Goal: Transaction & Acquisition: Purchase product/service

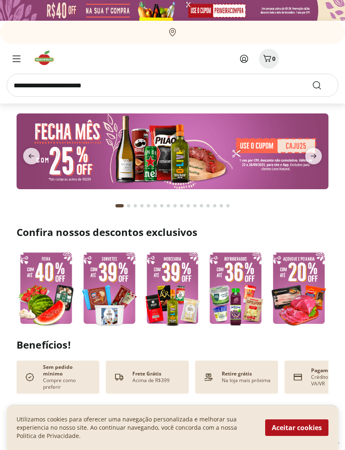
click at [204, 156] on img at bounding box center [173, 151] width 312 height 76
click at [292, 420] on button "Aceitar cookies" at bounding box center [296, 427] width 63 height 17
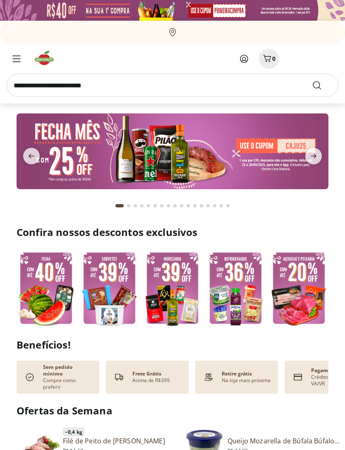
click at [246, 58] on icon at bounding box center [244, 59] width 10 height 10
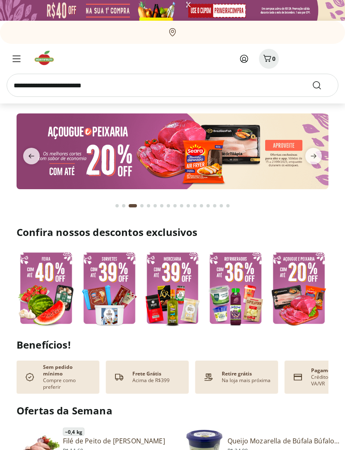
scroll to position [0, 1]
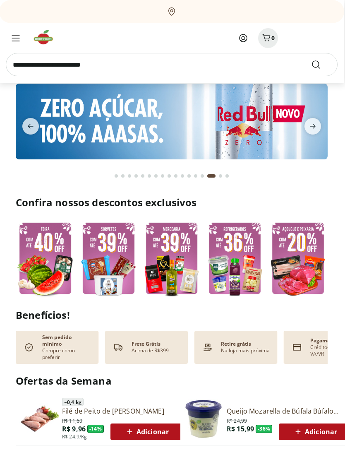
click at [115, 176] on div "Go to page 1 from fs-carousel" at bounding box center [116, 176] width 3 height 3
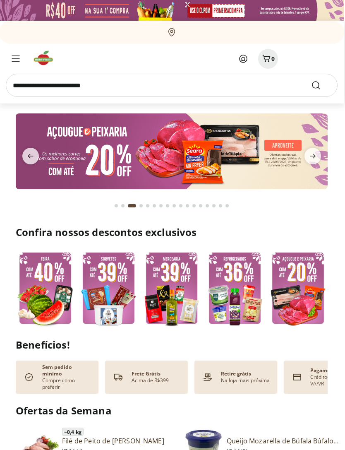
click at [314, 155] on icon "next" at bounding box center [313, 156] width 6 height 5
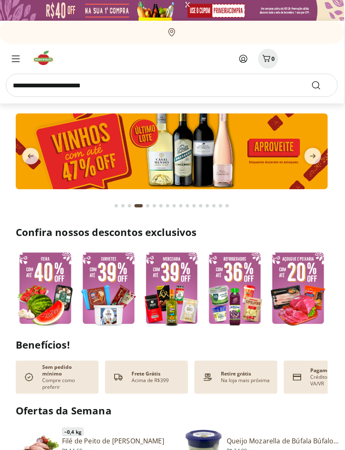
click at [311, 153] on icon "next" at bounding box center [313, 156] width 10 height 10
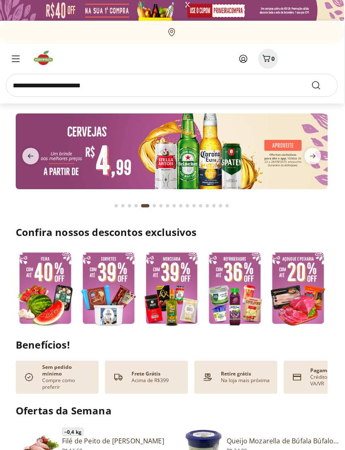
click at [29, 155] on icon "previous" at bounding box center [31, 156] width 6 height 5
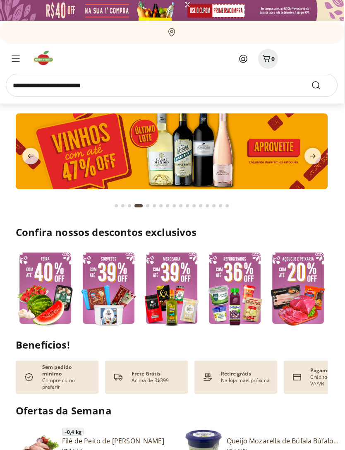
click at [163, 81] on input "search" at bounding box center [172, 85] width 332 height 23
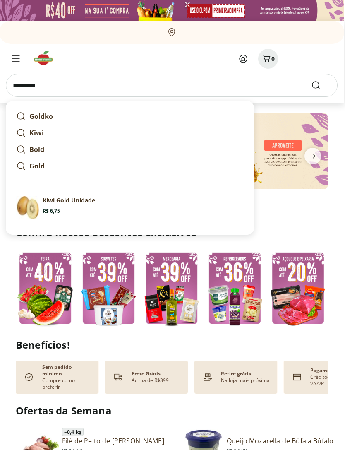
type input "*********"
click at [321, 85] on button "Submit Search" at bounding box center [321, 85] width 20 height 10
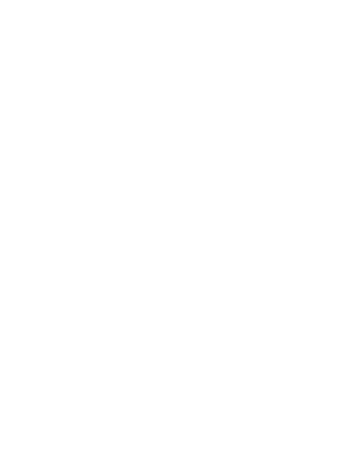
select select "**********"
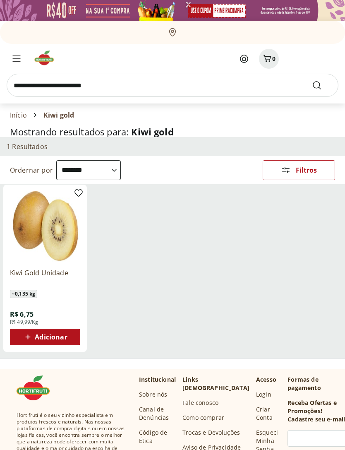
click at [59, 334] on span "Adicionar" at bounding box center [51, 337] width 32 height 7
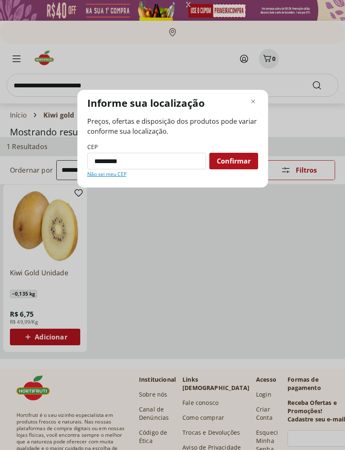
type input "*********"
click at [245, 162] on span "Confirmar" at bounding box center [234, 161] width 34 height 7
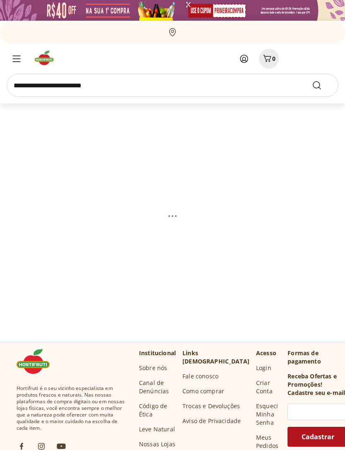
select select "**********"
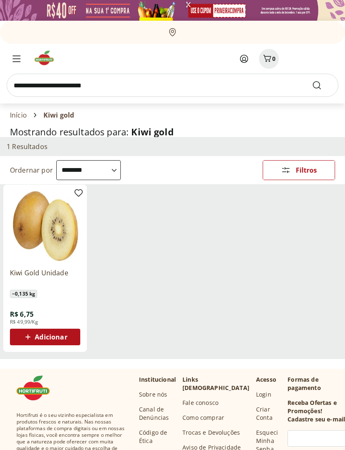
click at [34, 338] on span "Adicionar" at bounding box center [45, 337] width 44 height 10
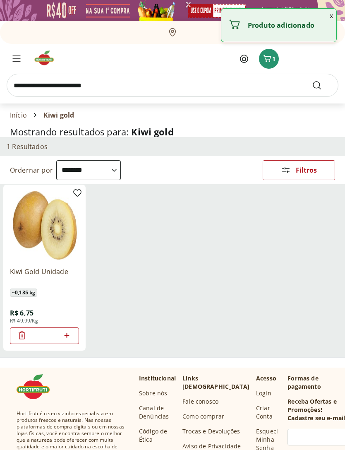
click at [67, 334] on icon at bounding box center [67, 335] width 5 height 5
click at [69, 334] on icon at bounding box center [67, 335] width 10 height 10
click at [67, 332] on icon at bounding box center [67, 335] width 10 height 10
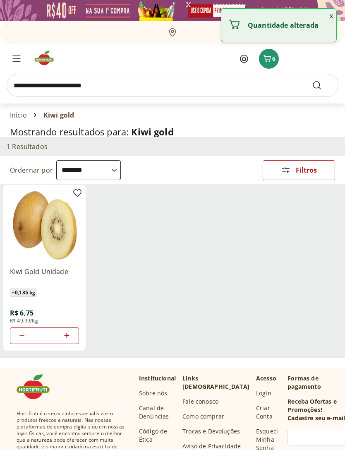
click at [67, 332] on icon at bounding box center [67, 335] width 10 height 10
click at [66, 332] on icon at bounding box center [67, 335] width 10 height 10
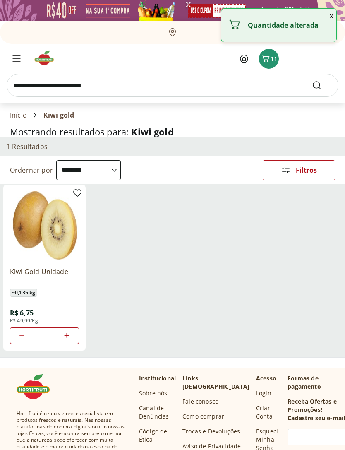
click at [67, 334] on icon at bounding box center [67, 335] width 10 height 10
type input "**"
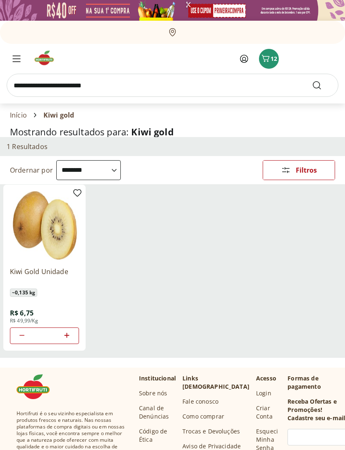
click at [40, 61] on img at bounding box center [47, 58] width 28 height 17
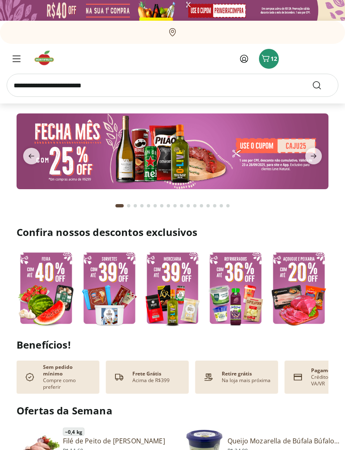
click at [150, 96] on input "search" at bounding box center [173, 85] width 332 height 23
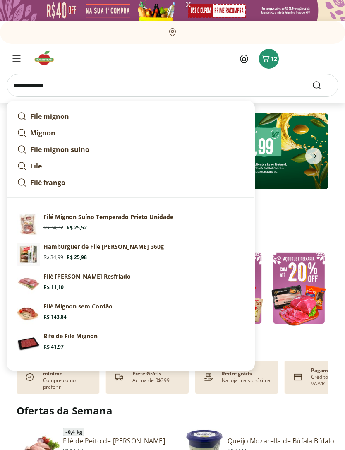
type input "**********"
click at [322, 85] on button "Submit Search" at bounding box center [322, 85] width 20 height 10
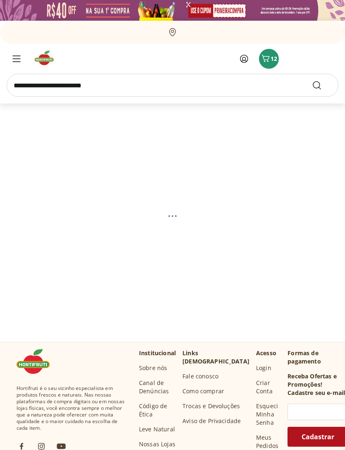
select select "**********"
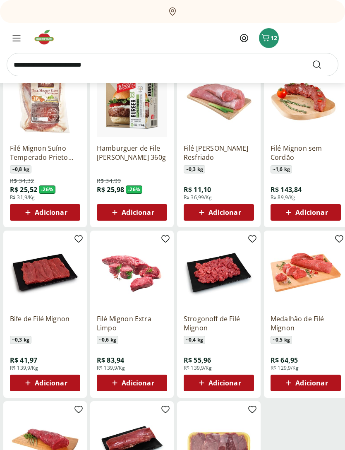
scroll to position [124, 0]
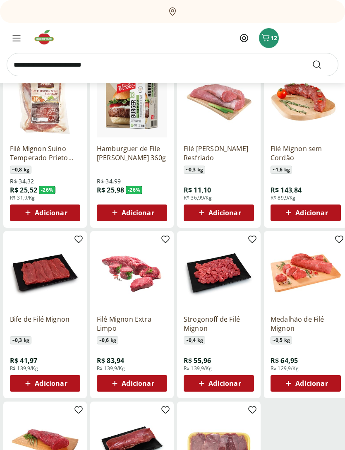
click at [305, 380] on span "Adicionar" at bounding box center [312, 383] width 32 height 7
click at [327, 382] on icon at bounding box center [329, 383] width 10 height 10
type input "*"
click at [30, 380] on icon at bounding box center [28, 383] width 10 height 10
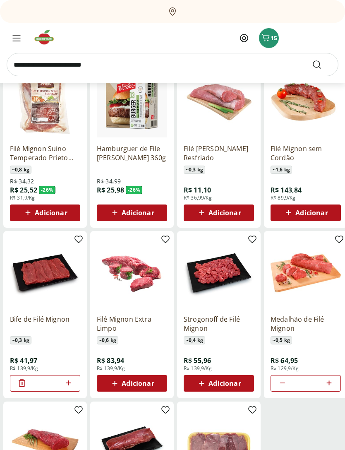
click at [69, 382] on icon at bounding box center [68, 383] width 10 height 10
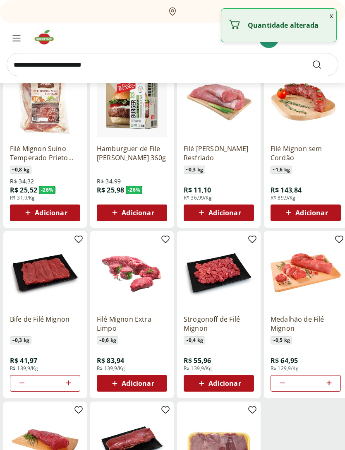
click at [66, 382] on icon at bounding box center [68, 383] width 10 height 10
type input "*"
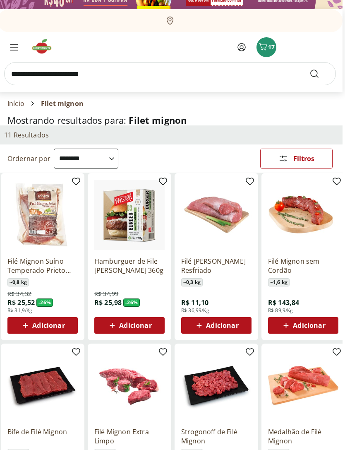
scroll to position [0, 2]
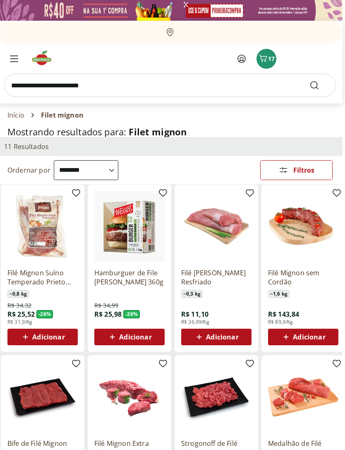
click at [43, 58] on img at bounding box center [45, 58] width 28 height 17
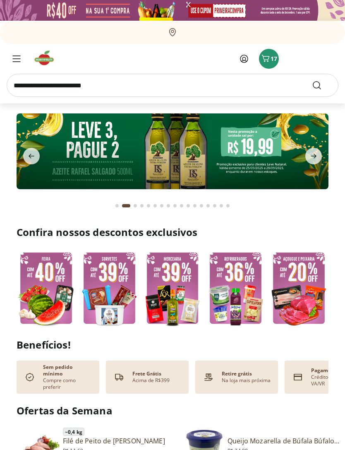
scroll to position [0, 1]
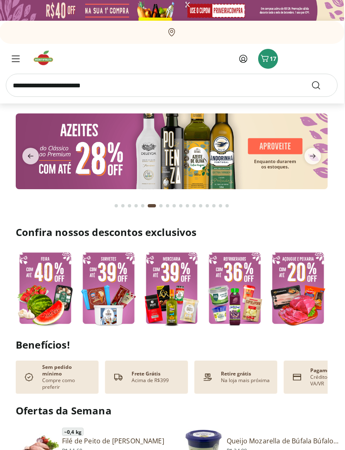
click at [187, 155] on img at bounding box center [172, 151] width 312 height 76
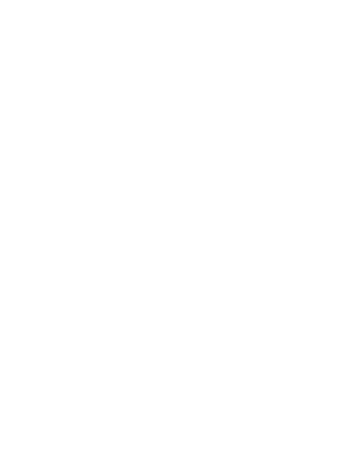
select select "**********"
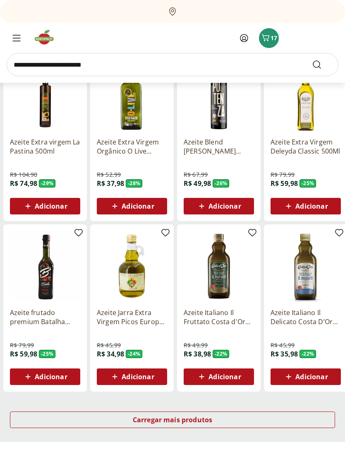
scroll to position [301, 0]
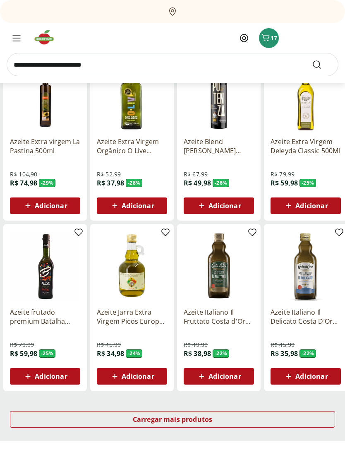
click at [267, 418] on div "Carregar mais produtos" at bounding box center [172, 419] width 325 height 17
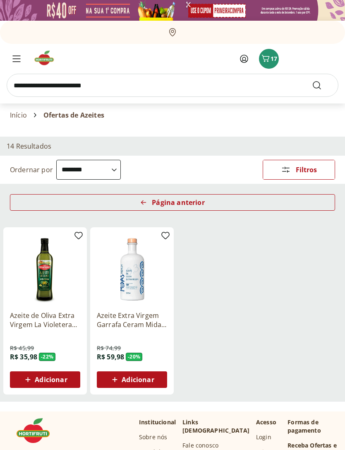
click at [42, 61] on img at bounding box center [47, 58] width 28 height 17
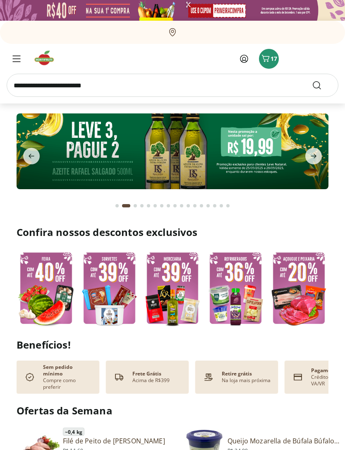
click at [195, 88] on input "search" at bounding box center [173, 85] width 332 height 23
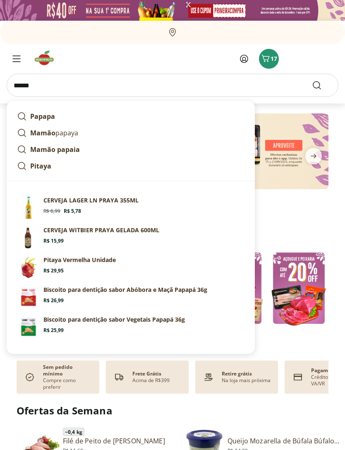
click at [51, 132] on strong "Mamão" at bounding box center [42, 132] width 25 height 9
type input "**********"
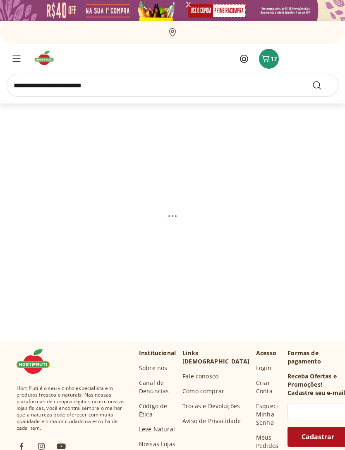
select select "**********"
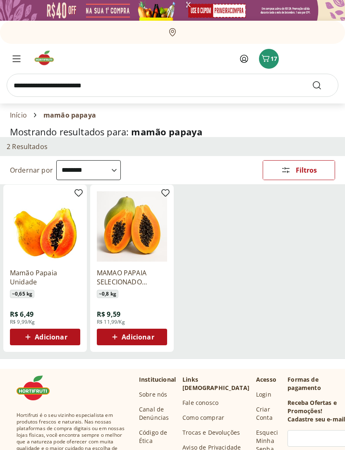
click at [29, 334] on icon at bounding box center [28, 337] width 10 height 10
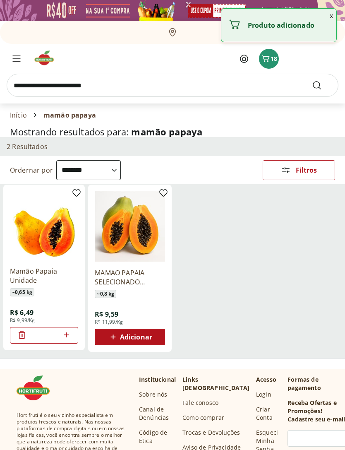
click at [67, 334] on icon at bounding box center [66, 334] width 5 height 5
type input "*"
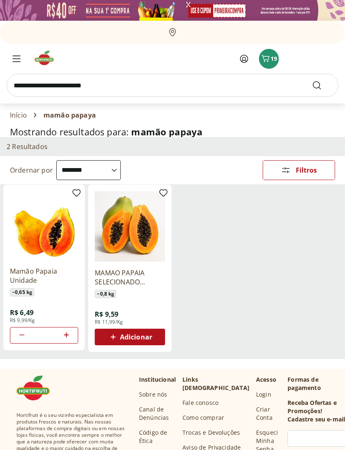
click at [47, 56] on img at bounding box center [47, 58] width 28 height 17
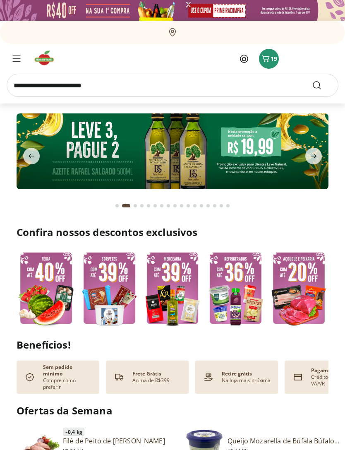
click at [310, 157] on icon "next" at bounding box center [314, 156] width 10 height 10
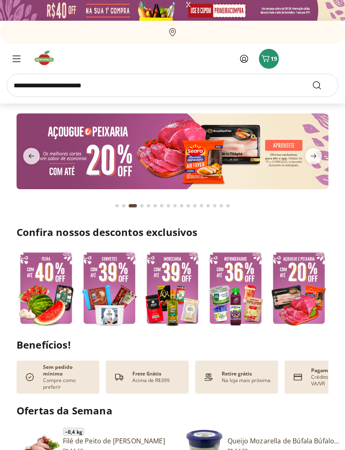
click at [310, 156] on icon "next" at bounding box center [314, 156] width 10 height 10
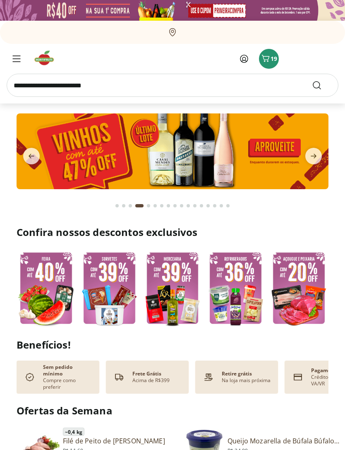
click at [318, 156] on icon "next" at bounding box center [314, 156] width 10 height 10
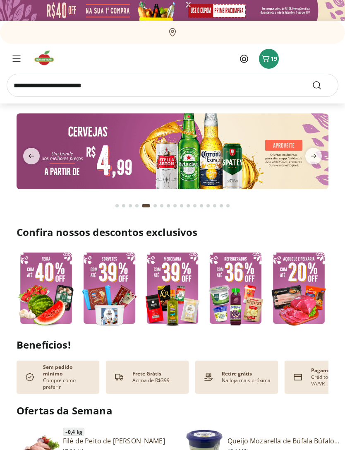
click at [197, 161] on img at bounding box center [173, 151] width 312 height 76
select select "**********"
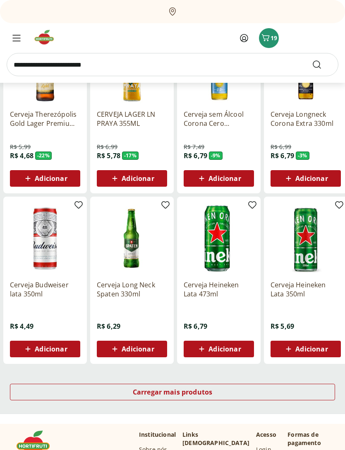
scroll to position [329, 0]
click at [245, 392] on div "Carregar mais produtos" at bounding box center [172, 392] width 325 height 17
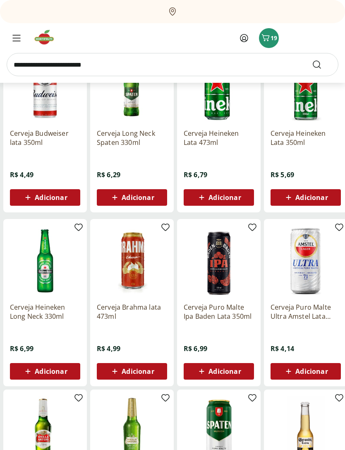
scroll to position [491, 0]
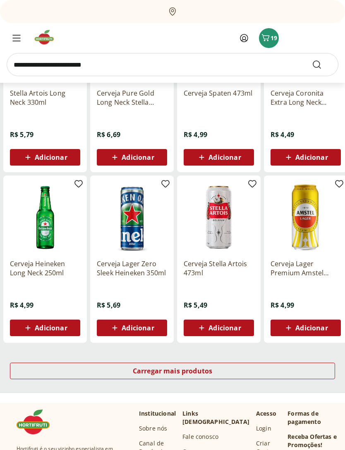
scroll to position [390, 0]
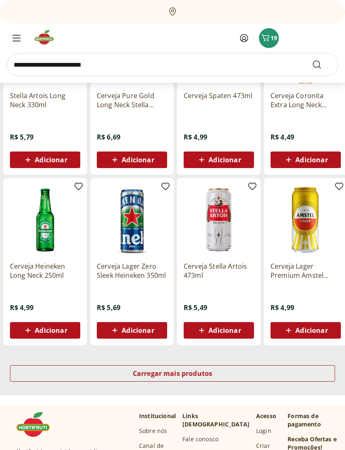
click at [260, 369] on div "Carregar mais produtos" at bounding box center [172, 373] width 325 height 17
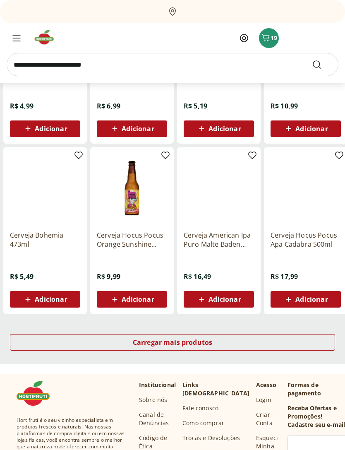
scroll to position [421, 0]
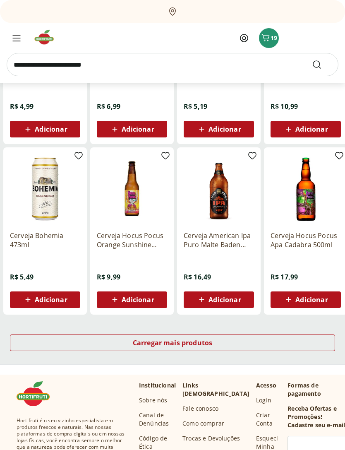
click at [274, 338] on div "Carregar mais produtos" at bounding box center [172, 342] width 325 height 17
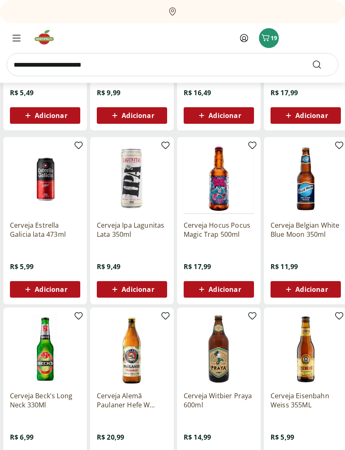
scroll to position [605, 0]
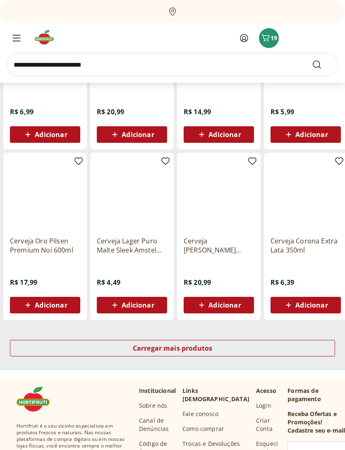
scroll to position [417, 0]
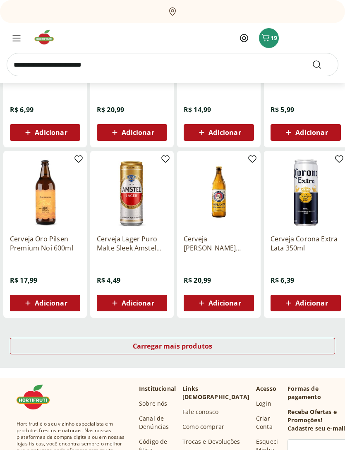
click at [289, 345] on div "Carregar mais produtos" at bounding box center [172, 346] width 325 height 17
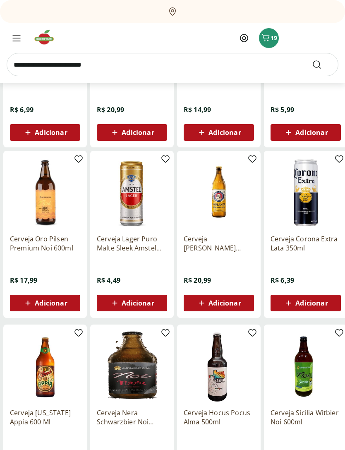
scroll to position [418, 0]
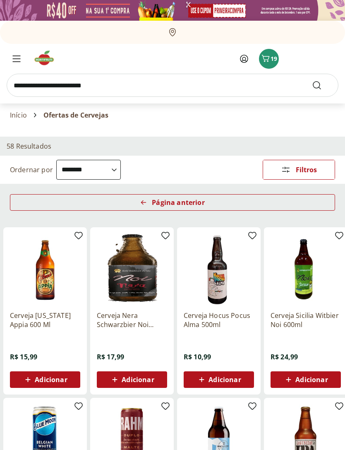
scroll to position [0, 2]
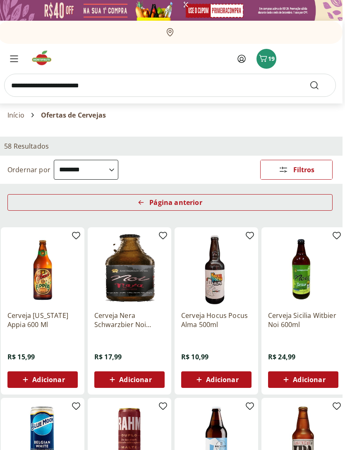
click at [37, 199] on div "Página anterior" at bounding box center [169, 202] width 325 height 17
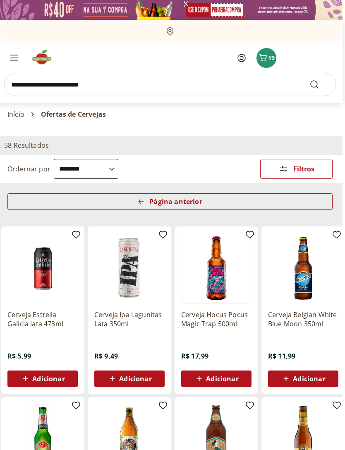
scroll to position [0, 2]
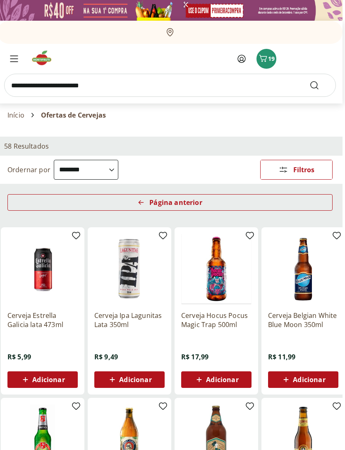
click at [185, 199] on span "Página anterior" at bounding box center [175, 202] width 53 height 7
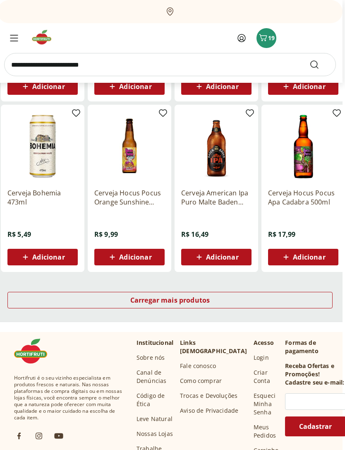
click at [299, 294] on div "Carregar mais produtos" at bounding box center [169, 300] width 325 height 17
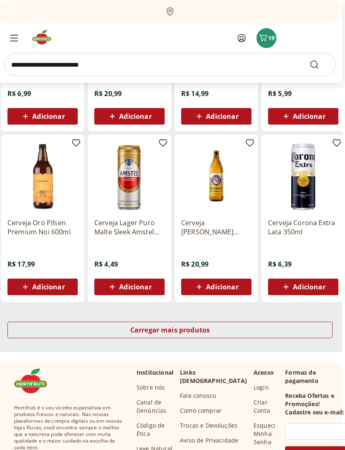
click at [286, 324] on div "Carregar mais produtos" at bounding box center [169, 330] width 325 height 17
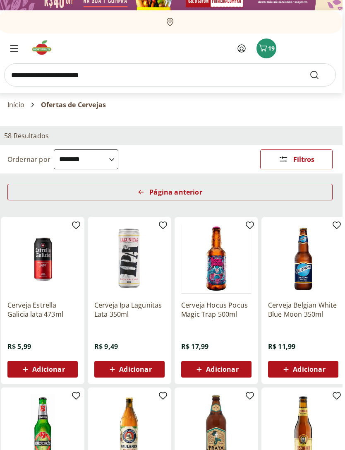
scroll to position [0, 2]
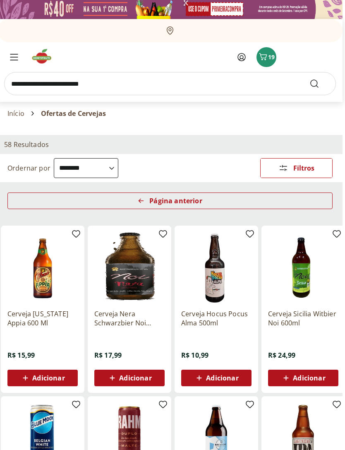
scroll to position [0, 2]
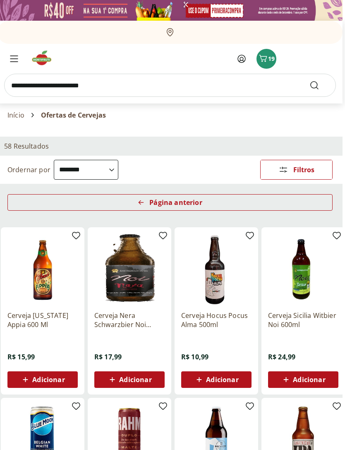
click at [222, 199] on div "Página anterior" at bounding box center [169, 202] width 325 height 17
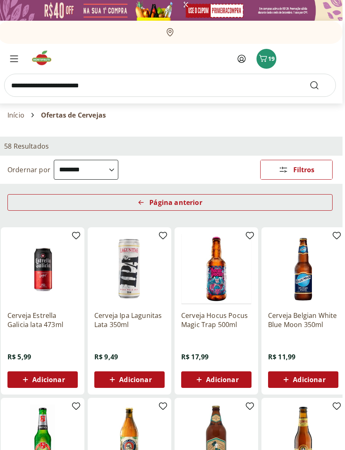
click at [189, 204] on span "Página anterior" at bounding box center [175, 202] width 53 height 7
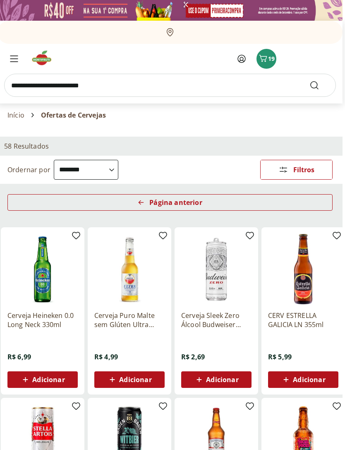
click at [238, 197] on div "Página anterior" at bounding box center [169, 202] width 325 height 17
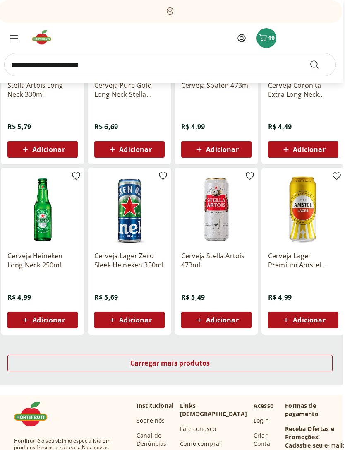
scroll to position [401, 2]
click at [274, 364] on div "Carregar mais produtos" at bounding box center [169, 363] width 325 height 17
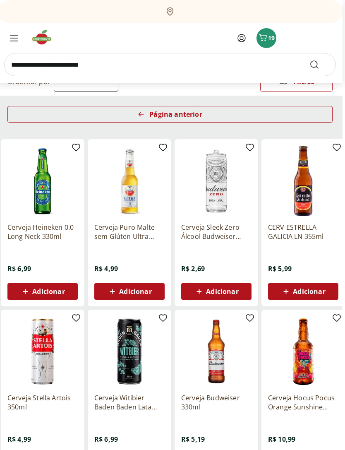
scroll to position [0, 2]
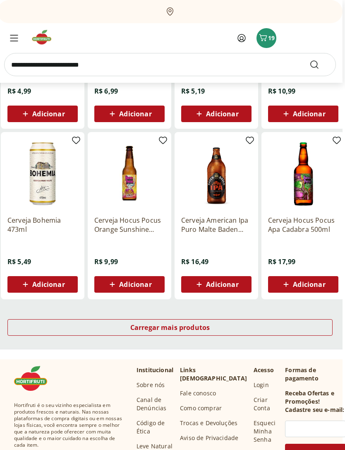
click at [286, 325] on div "Carregar mais produtos" at bounding box center [169, 328] width 325 height 17
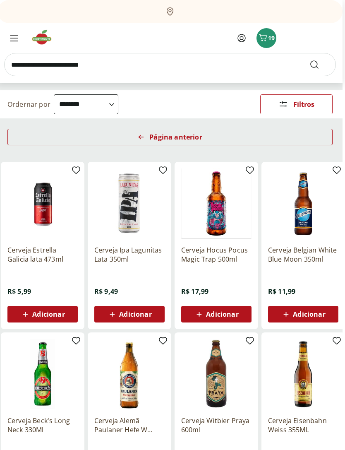
scroll to position [0, 2]
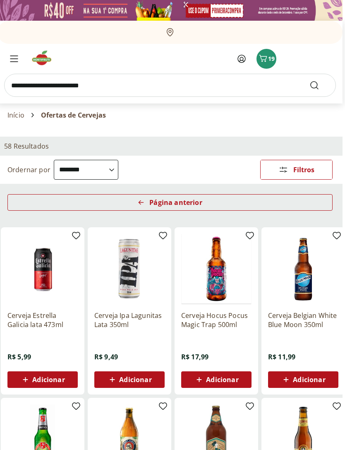
click at [48, 82] on input "search" at bounding box center [170, 85] width 332 height 23
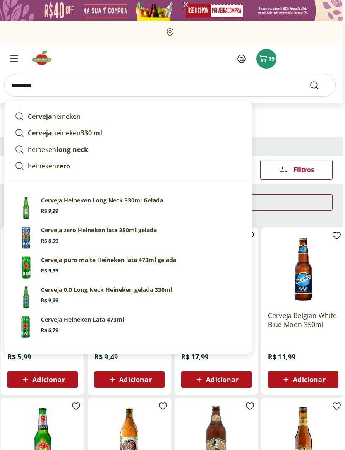
type input "********"
click at [320, 85] on button "Submit Search" at bounding box center [320, 85] width 20 height 10
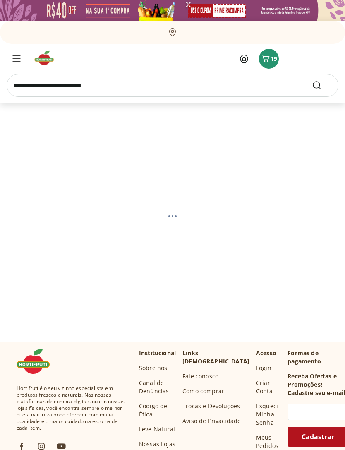
select select "**********"
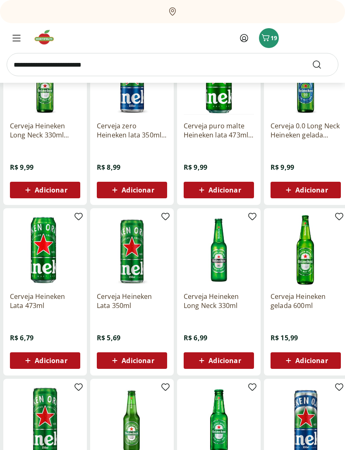
scroll to position [148, 0]
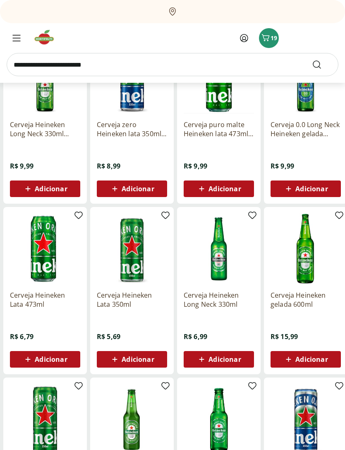
click at [142, 361] on span "Adicionar" at bounding box center [138, 359] width 32 height 7
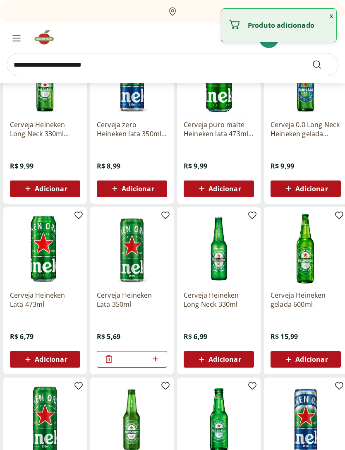
click at [157, 359] on icon at bounding box center [155, 359] width 10 height 10
click at [155, 358] on icon at bounding box center [155, 358] width 5 height 5
click at [158, 361] on icon at bounding box center [155, 359] width 10 height 10
click at [157, 359] on icon at bounding box center [155, 358] width 5 height 5
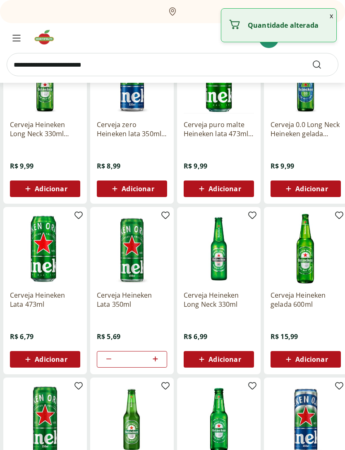
click at [157, 359] on icon at bounding box center [155, 359] width 10 height 10
click at [158, 361] on icon at bounding box center [155, 359] width 10 height 10
click at [157, 361] on icon at bounding box center [155, 359] width 10 height 10
click at [159, 361] on icon at bounding box center [155, 359] width 10 height 10
click at [106, 358] on icon at bounding box center [109, 359] width 10 height 10
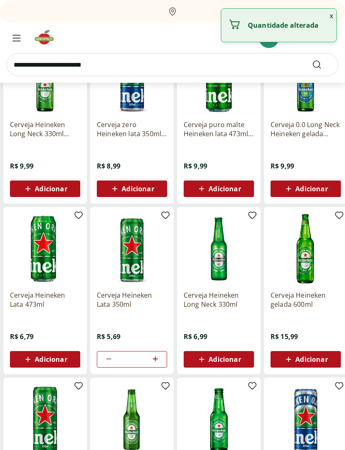
click at [106, 358] on icon at bounding box center [109, 359] width 10 height 10
click at [106, 361] on icon at bounding box center [109, 359] width 10 height 10
click at [107, 361] on icon at bounding box center [109, 359] width 10 height 10
type input "*"
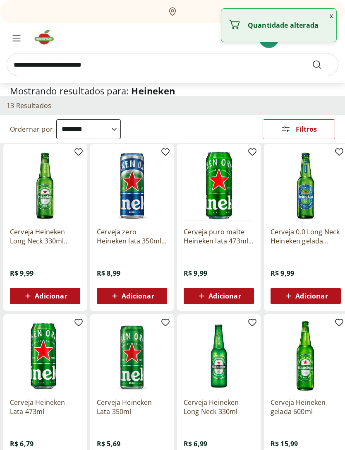
scroll to position [0, 0]
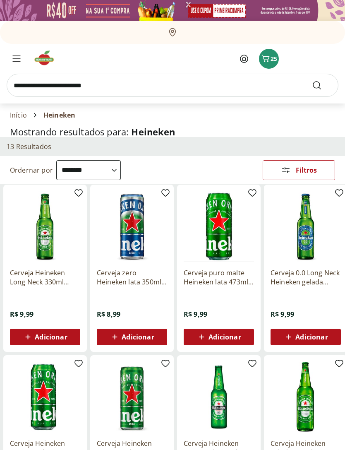
click at [48, 61] on img at bounding box center [47, 58] width 28 height 17
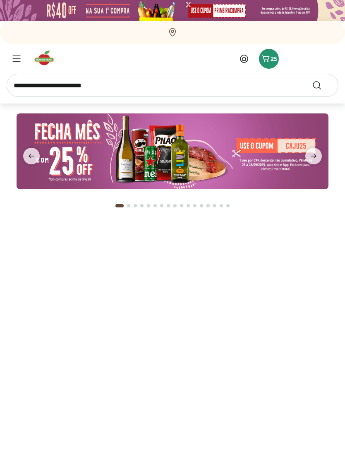
type input "*"
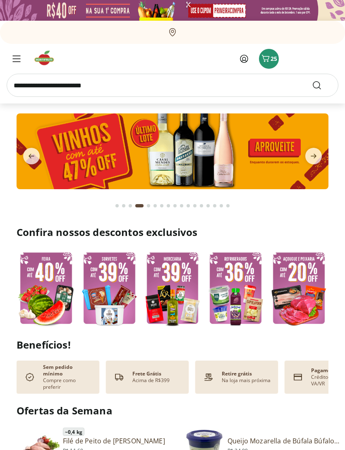
click at [216, 151] on img at bounding box center [173, 151] width 312 height 76
select select "**********"
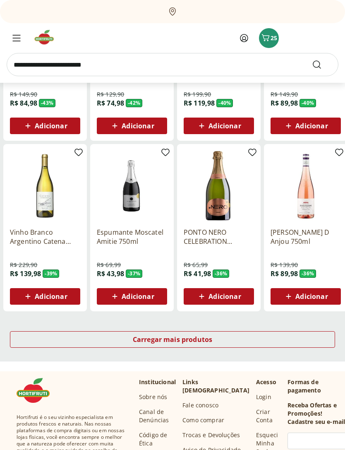
click at [290, 334] on div "Carregar mais produtos" at bounding box center [172, 340] width 325 height 17
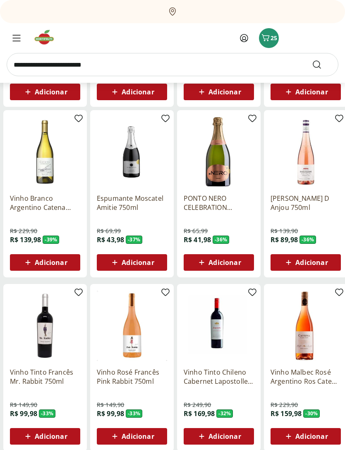
scroll to position [435, 0]
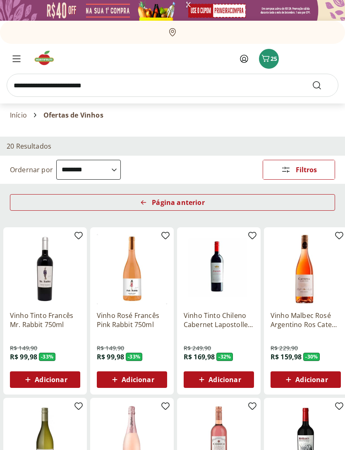
select select "**********"
click at [260, 60] on button "25" at bounding box center [269, 59] width 20 height 20
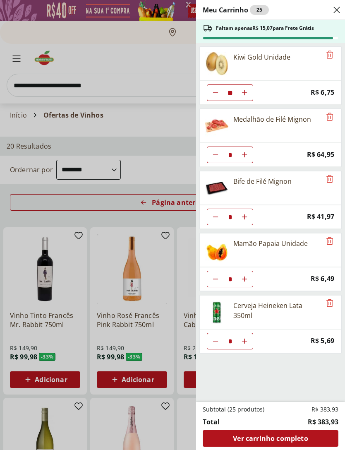
click at [263, 436] on span "Ver carrinho completo" at bounding box center [270, 438] width 75 height 7
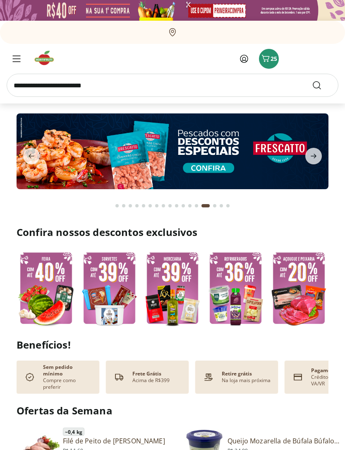
click at [144, 83] on input "search" at bounding box center [173, 85] width 332 height 23
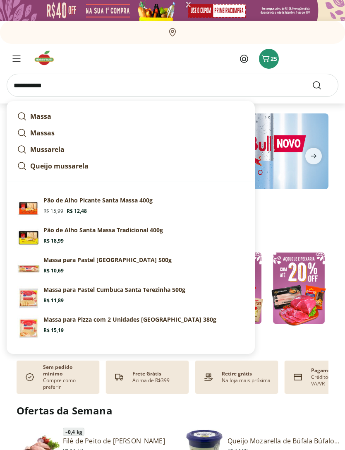
type input "**********"
click at [322, 85] on button "Submit Search" at bounding box center [322, 85] width 20 height 10
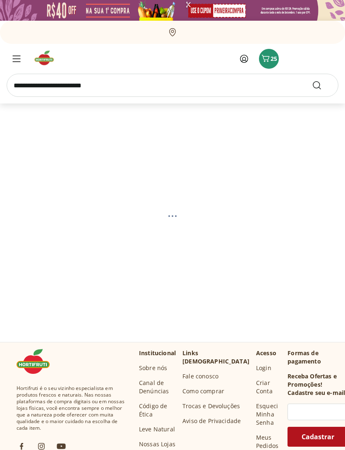
select select "**********"
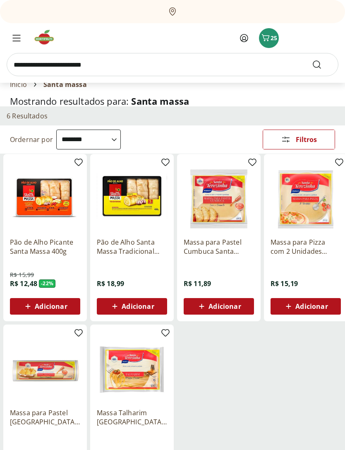
scroll to position [31, 0]
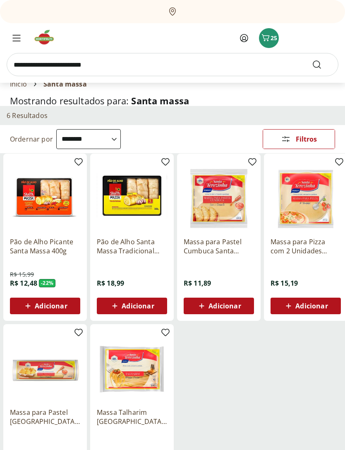
click at [135, 303] on span "Adicionar" at bounding box center [138, 306] width 32 height 7
click at [120, 60] on input "search" at bounding box center [173, 64] width 332 height 23
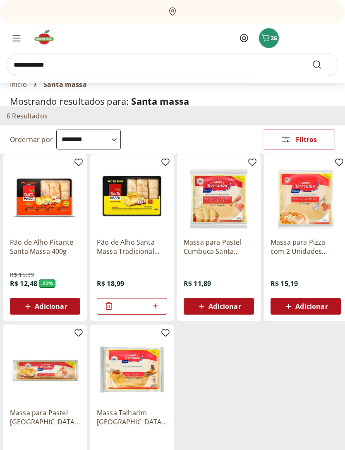
type input "**********"
click at [322, 64] on button "Submit Search" at bounding box center [322, 65] width 20 height 10
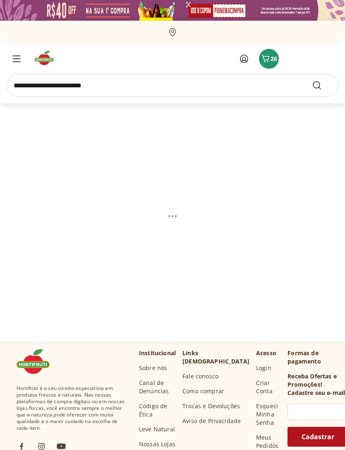
select select "**********"
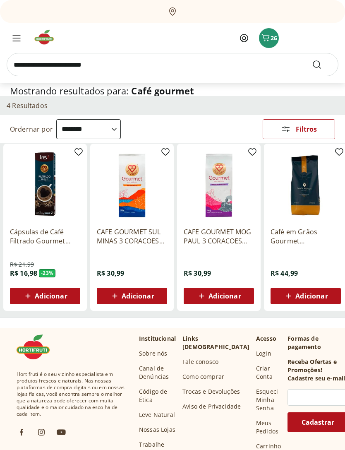
scroll to position [14, 0]
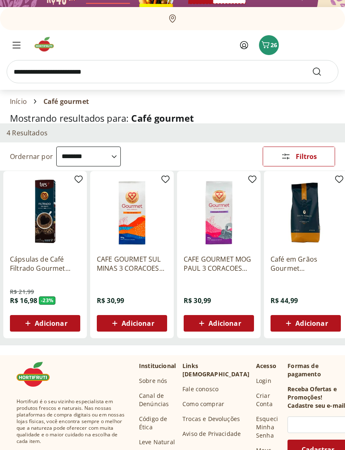
click at [302, 262] on p "Café em Grãos Gourmet Santa Monica 250g" at bounding box center [306, 264] width 70 height 18
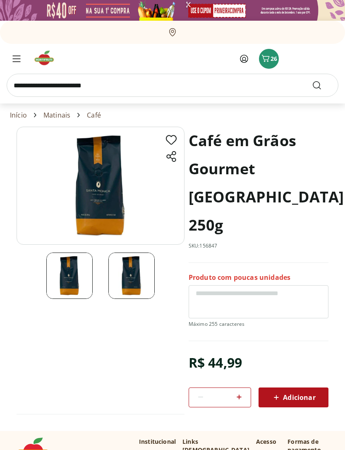
scroll to position [14, 0]
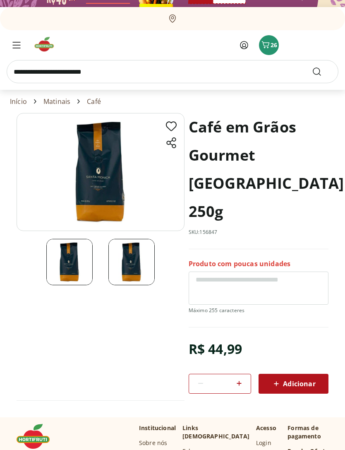
select select "**********"
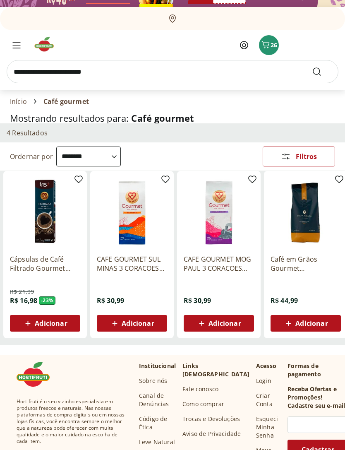
click at [209, 325] on span "Adicionar" at bounding box center [225, 323] width 32 height 7
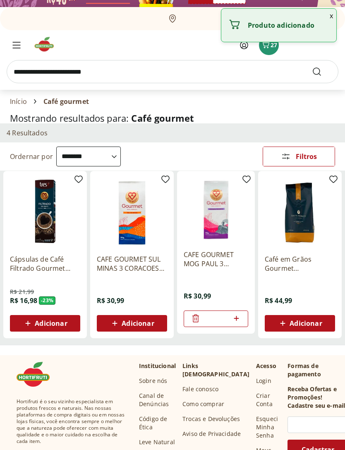
click at [148, 322] on span "Adicionar" at bounding box center [138, 323] width 32 height 7
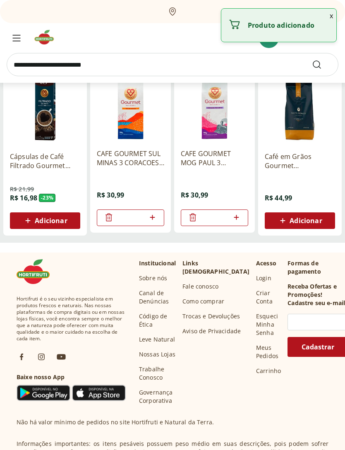
scroll to position [0, 0]
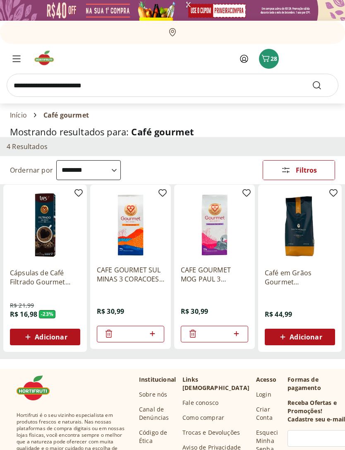
click at [55, 62] on img at bounding box center [47, 58] width 28 height 17
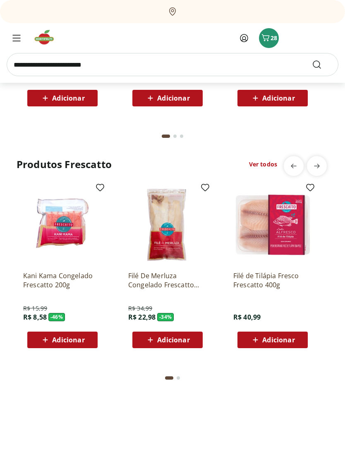
scroll to position [2266, 0]
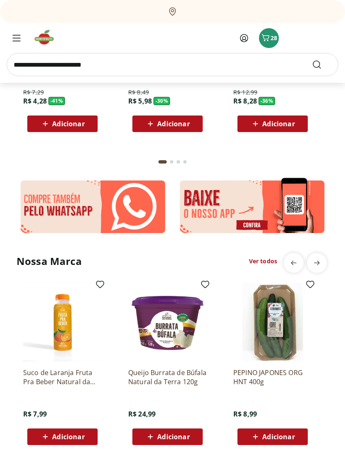
click at [273, 33] on button "28" at bounding box center [269, 38] width 20 height 20
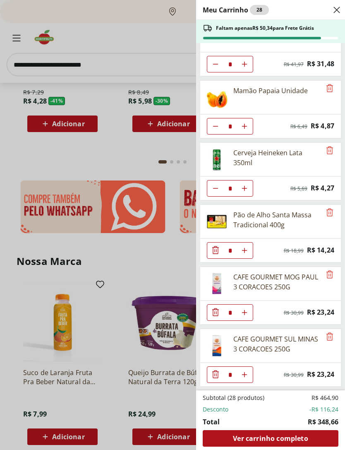
scroll to position [153, 0]
click at [111, 61] on div "Meu Carrinho 28 Faltam apenas R$ 50,34 para Frete Grátis Kiwi Gold Unidade ** O…" at bounding box center [172, 225] width 345 height 450
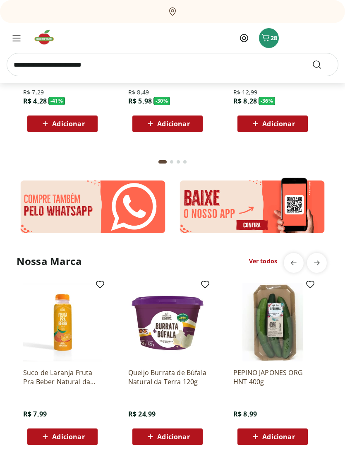
click at [116, 61] on input "search" at bounding box center [173, 64] width 332 height 23
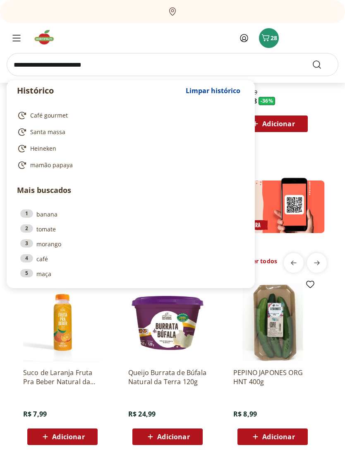
scroll to position [1433, 0]
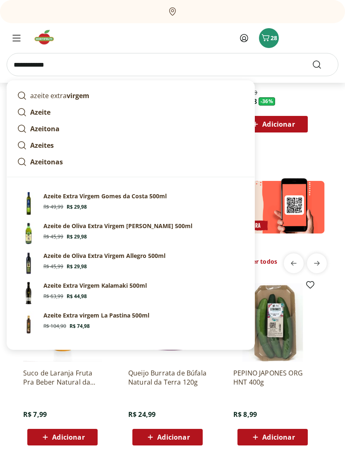
click at [85, 96] on strong "virgem" at bounding box center [78, 95] width 23 height 9
type input "**********"
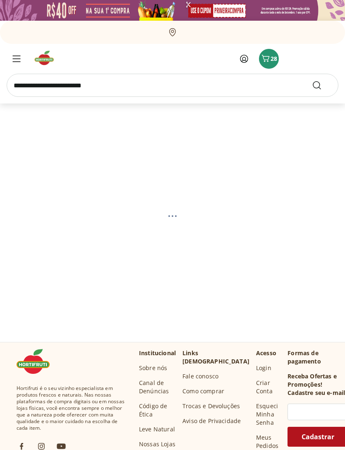
select select "**********"
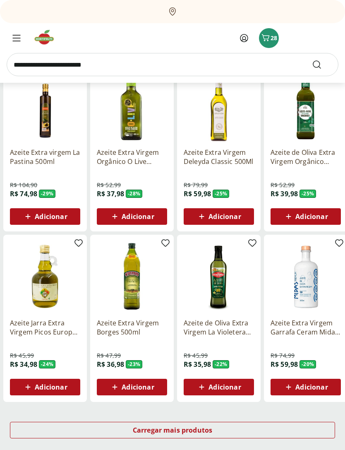
scroll to position [293, 0]
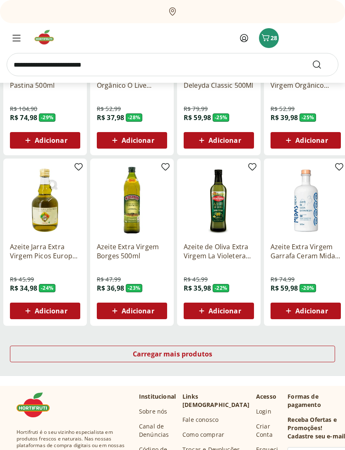
click at [245, 357] on div "Carregar mais produtos" at bounding box center [172, 354] width 325 height 17
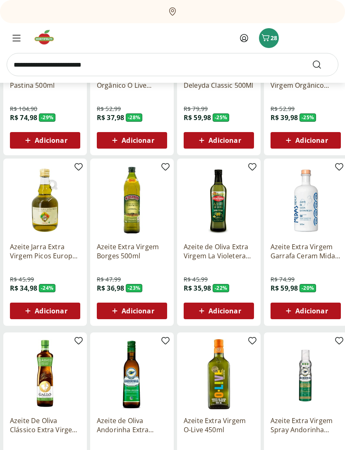
scroll to position [367, 0]
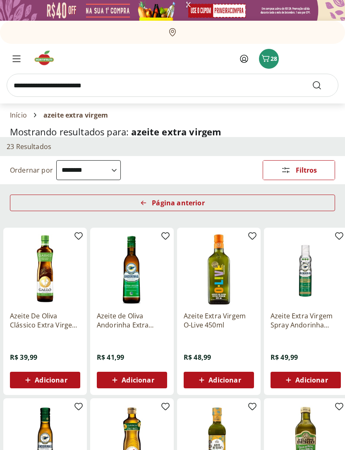
click at [44, 55] on img at bounding box center [47, 58] width 28 height 17
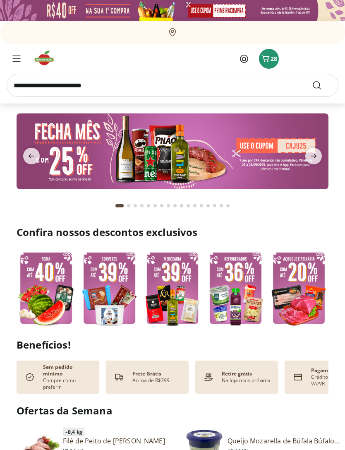
click at [269, 61] on icon "Carrinho" at bounding box center [266, 58] width 10 height 10
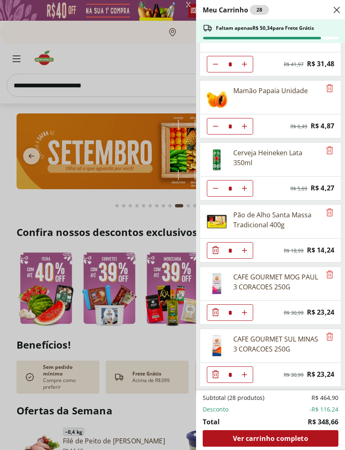
scroll to position [153, 0]
click at [41, 89] on div "Meu Carrinho 28 Faltam apenas R$ 50,34 para Frete Grátis Kiwi Gold Unidade ** O…" at bounding box center [172, 225] width 345 height 450
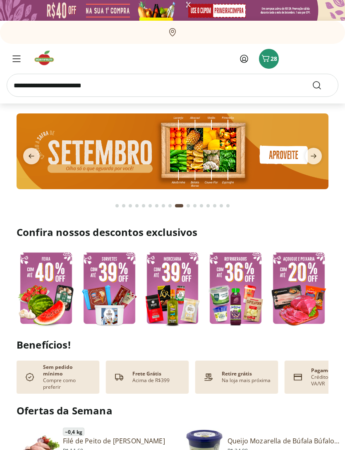
click at [36, 94] on input "search" at bounding box center [173, 85] width 332 height 23
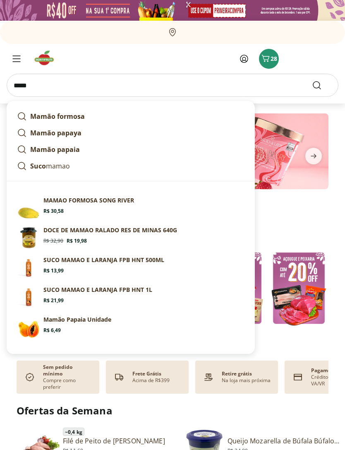
type input "*****"
click at [322, 85] on button "Submit Search" at bounding box center [322, 85] width 20 height 10
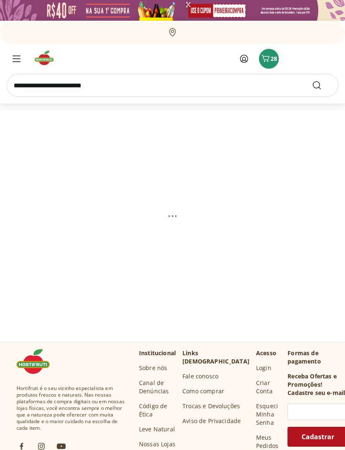
select select "**********"
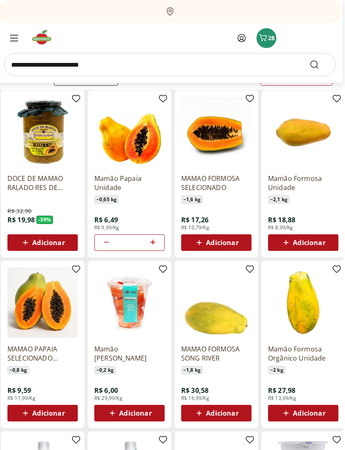
scroll to position [93, 2]
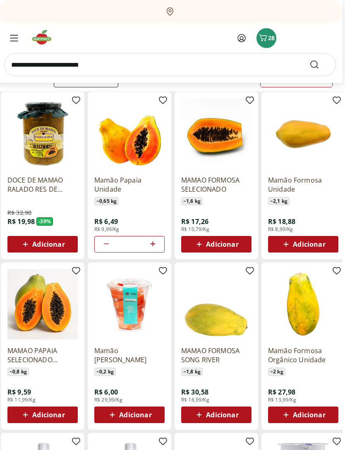
click at [223, 243] on span "Adicionar" at bounding box center [222, 244] width 32 height 7
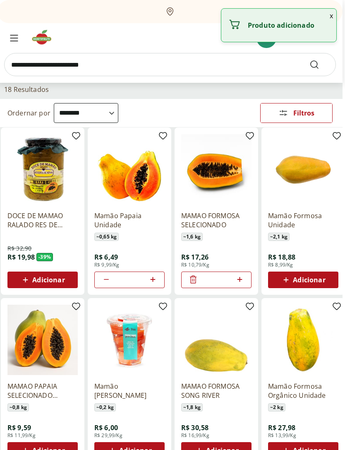
scroll to position [0, 2]
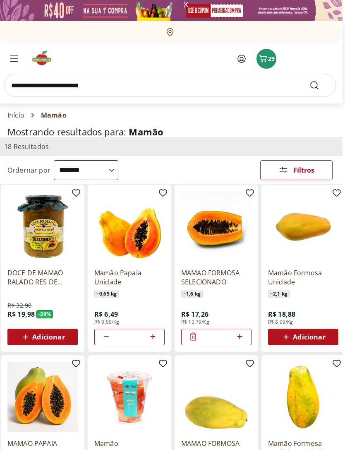
click at [36, 90] on input "search" at bounding box center [170, 85] width 332 height 23
type input "********"
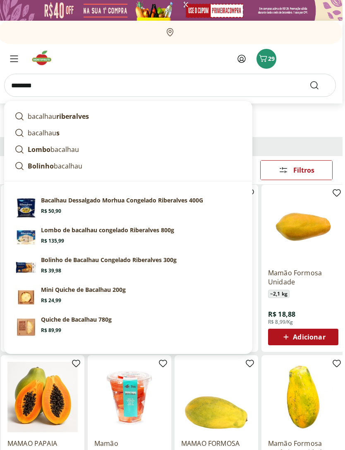
click at [320, 85] on button "Submit Search" at bounding box center [320, 85] width 20 height 10
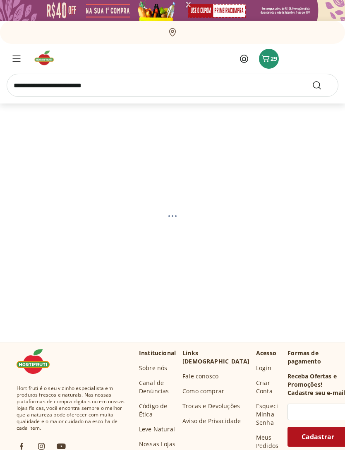
select select "**********"
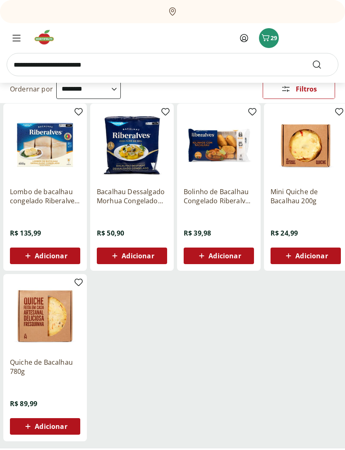
scroll to position [82, 0]
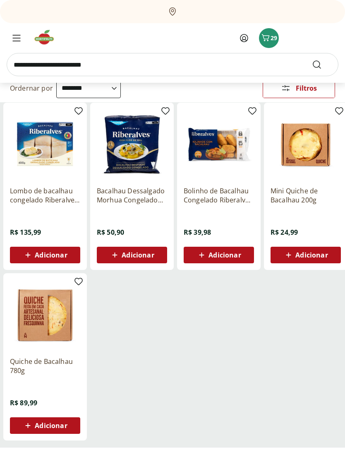
click at [30, 136] on img at bounding box center [45, 145] width 70 height 70
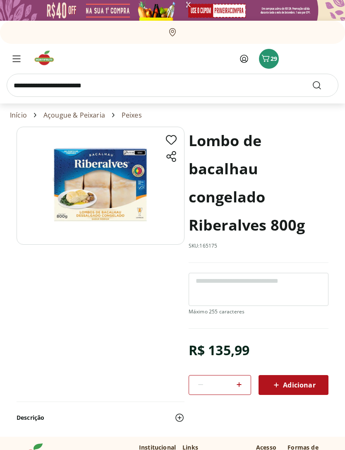
click at [39, 59] on img at bounding box center [47, 58] width 28 height 17
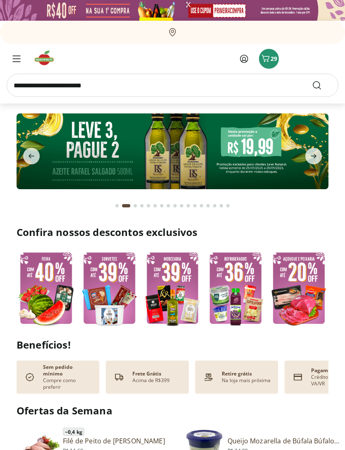
click at [268, 63] on icon "Carrinho" at bounding box center [266, 58] width 10 height 10
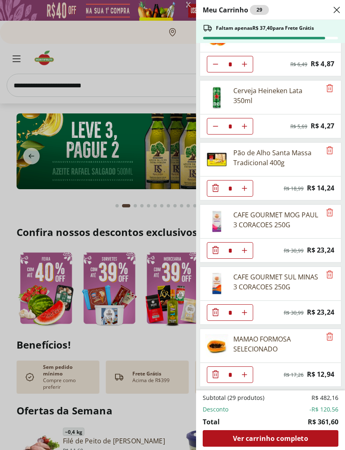
scroll to position [215, 0]
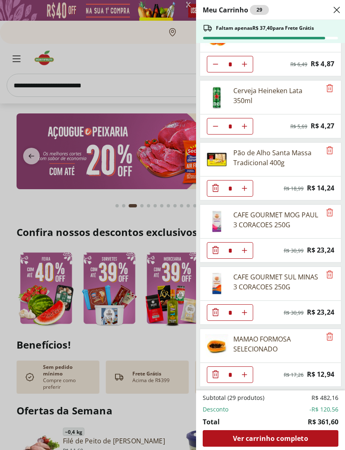
click at [296, 438] on span "Ver carrinho completo" at bounding box center [270, 438] width 75 height 7
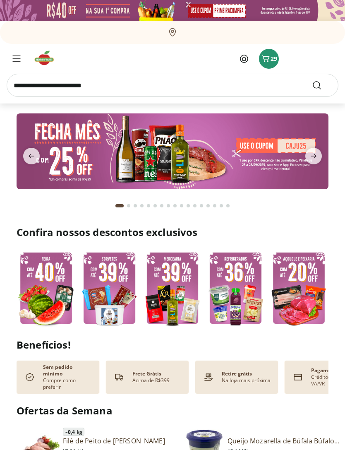
scroll to position [0, 1]
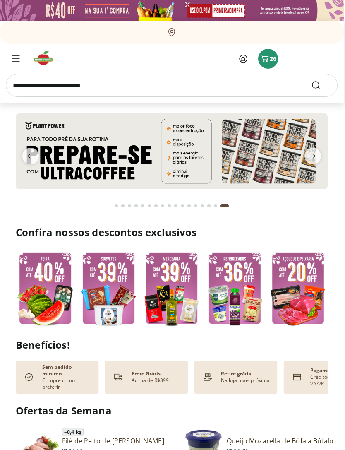
click at [59, 87] on input "search" at bounding box center [172, 85] width 332 height 23
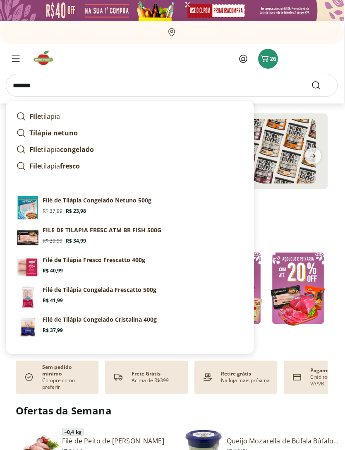
click at [37, 115] on strong "File" at bounding box center [35, 116] width 12 height 9
type input "**********"
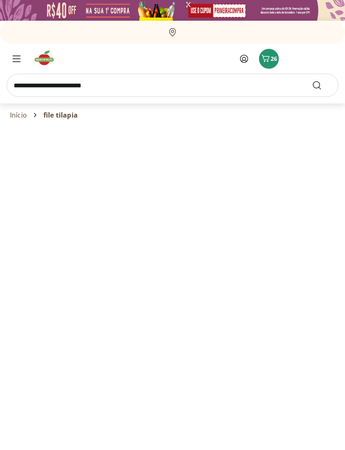
select select "**********"
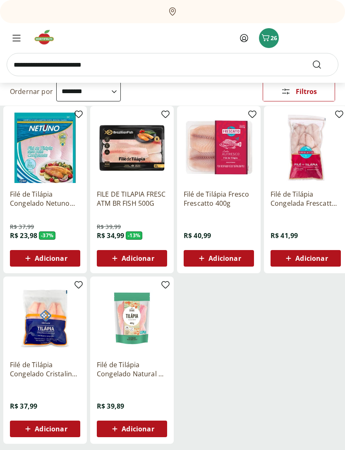
scroll to position [56, 0]
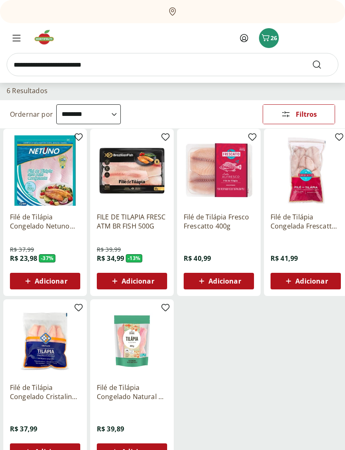
click at [316, 214] on p "Filé de Tilápia Congelada Frescatto 500g" at bounding box center [306, 221] width 70 height 18
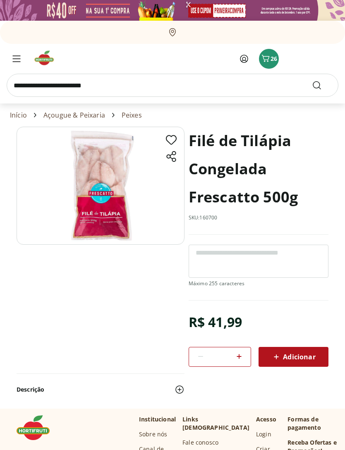
scroll to position [56, 0]
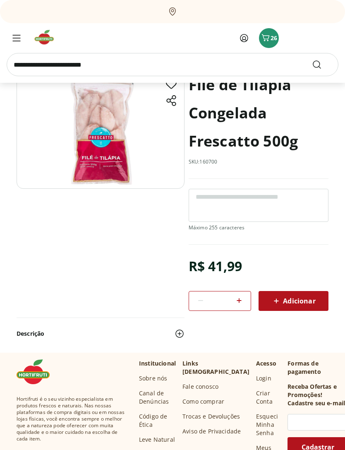
select select "**********"
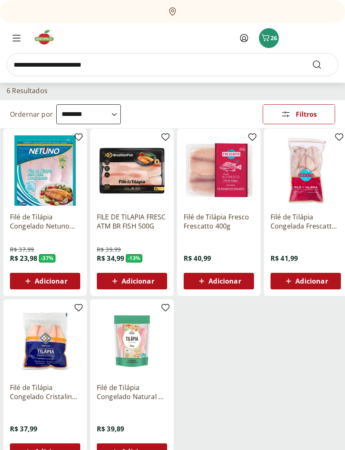
click at [139, 357] on img at bounding box center [132, 341] width 70 height 70
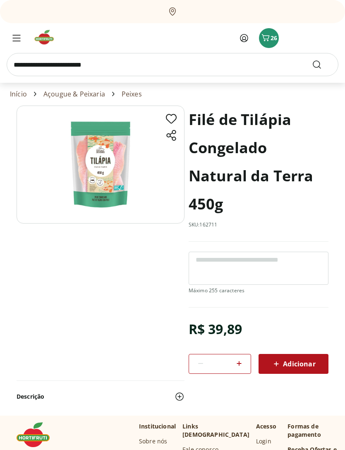
click at [239, 364] on icon at bounding box center [239, 364] width 5 height 5
type input "*"
click at [300, 363] on span "Adicionar" at bounding box center [294, 364] width 44 height 10
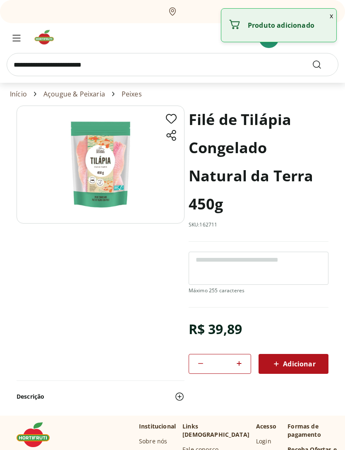
scroll to position [0, 0]
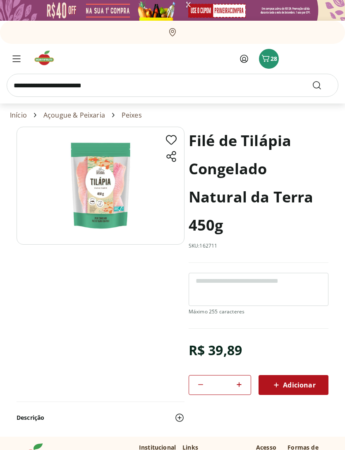
click at [272, 59] on span "28" at bounding box center [274, 59] width 7 height 8
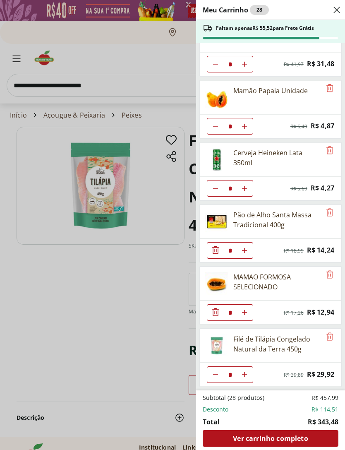
scroll to position [153, 0]
click at [65, 47] on div "Meu Carrinho 28 Faltam apenas R$ 55,52 para Frete Grátis Kiwi Gold Unidade ** O…" at bounding box center [172, 225] width 345 height 450
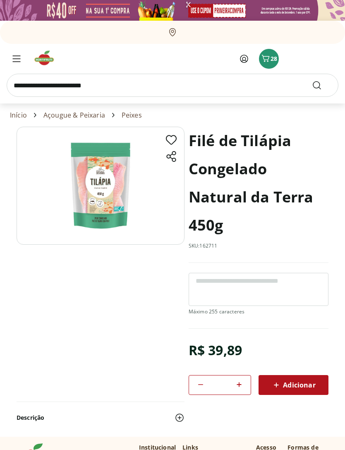
click at [41, 60] on img at bounding box center [47, 58] width 28 height 17
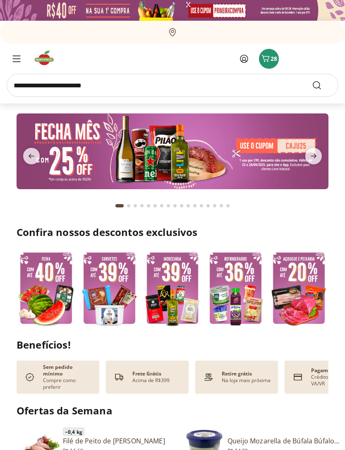
click at [34, 85] on input "search" at bounding box center [173, 85] width 332 height 23
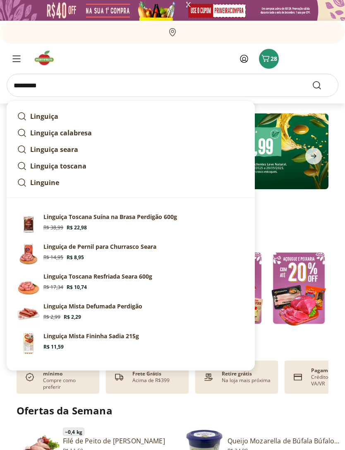
type input "********"
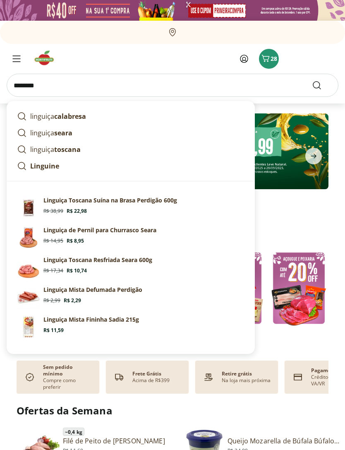
click at [322, 85] on button "Submit Search" at bounding box center [322, 85] width 20 height 10
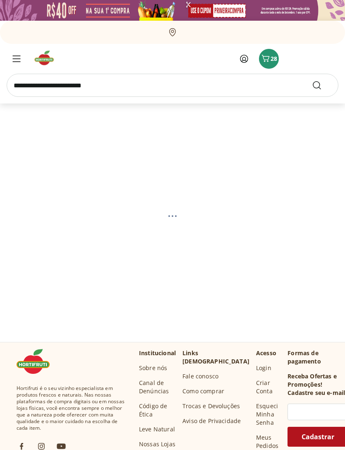
select select "**********"
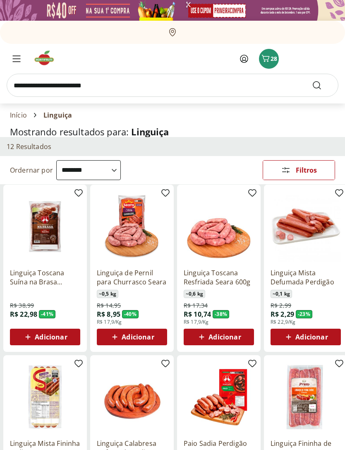
click at [38, 84] on input "search" at bounding box center [173, 85] width 332 height 23
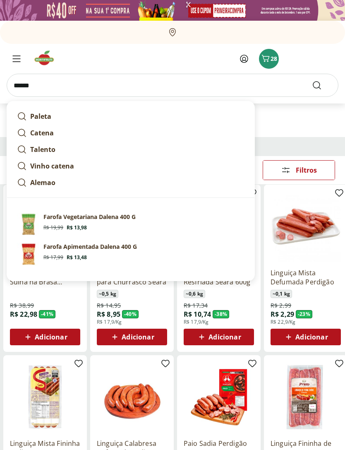
type input "******"
click at [322, 85] on button "Submit Search" at bounding box center [322, 85] width 20 height 10
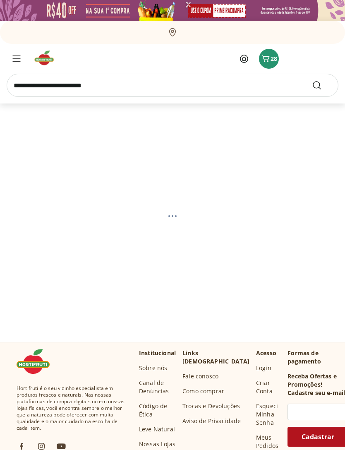
select select "**********"
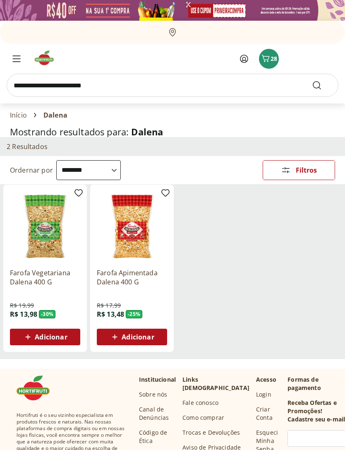
click at [47, 58] on img at bounding box center [47, 58] width 28 height 17
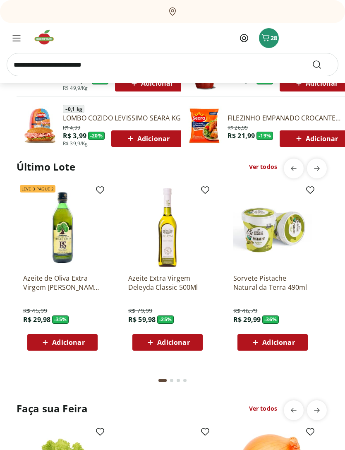
scroll to position [489, 0]
click at [15, 40] on icon "Menu" at bounding box center [16, 38] width 8 height 7
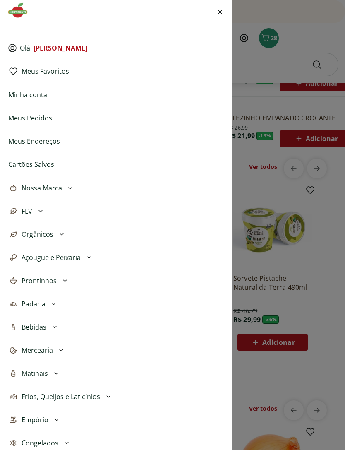
click at [52, 328] on icon at bounding box center [55, 327] width 10 height 10
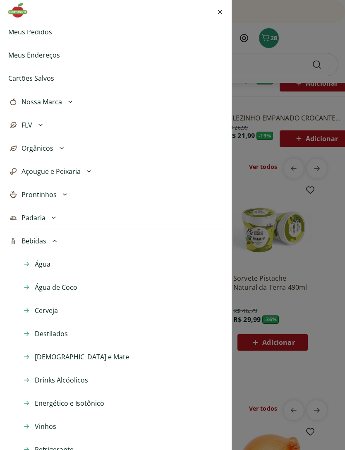
scroll to position [127, 0]
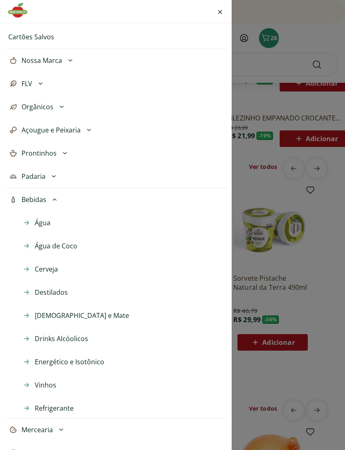
click at [65, 250] on span "Água de Coco" at bounding box center [56, 246] width 43 height 10
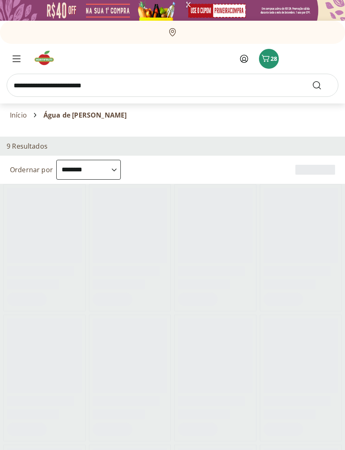
select select "**********"
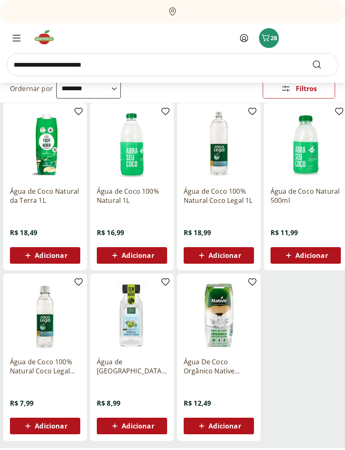
scroll to position [81, 0]
click at [147, 255] on span "Adicionar" at bounding box center [138, 256] width 32 height 7
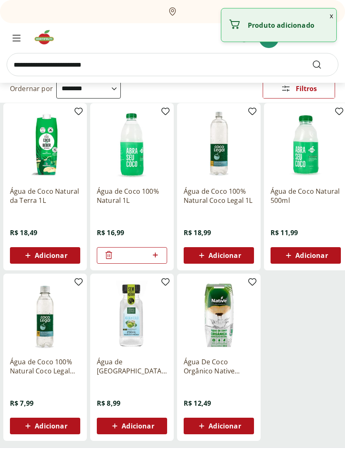
scroll to position [81, 0]
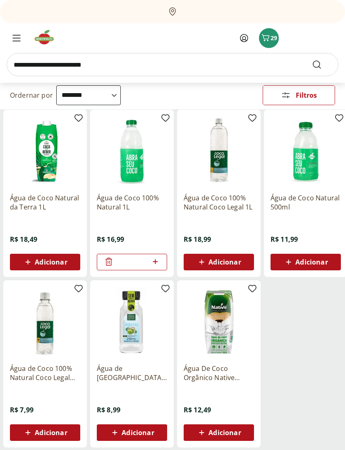
click at [14, 38] on icon "Menu" at bounding box center [16, 38] width 8 height 7
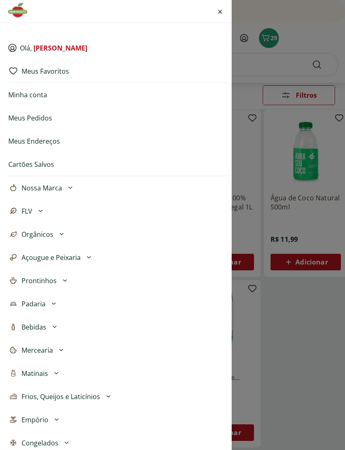
scroll to position [75, 0]
click at [61, 325] on button "Bebidas" at bounding box center [118, 326] width 222 height 23
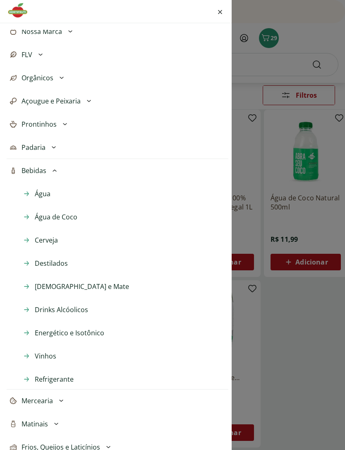
scroll to position [157, 0]
click at [49, 356] on span "Vinhos" at bounding box center [46, 355] width 22 height 10
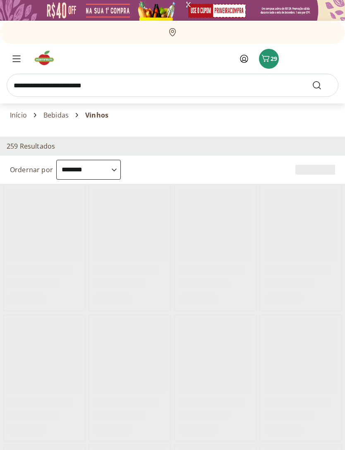
select select "**********"
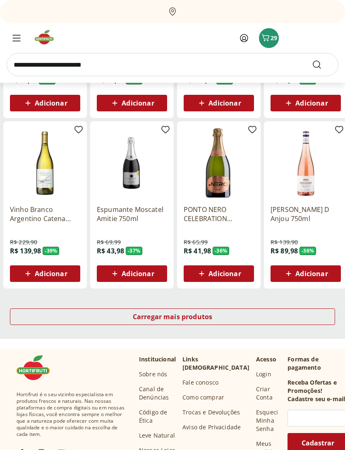
scroll to position [404, 0]
click at [42, 274] on span "Adicionar" at bounding box center [51, 273] width 32 height 7
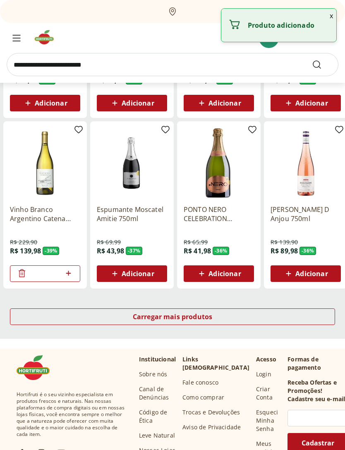
click at [252, 314] on div "Carregar mais produtos" at bounding box center [172, 316] width 325 height 17
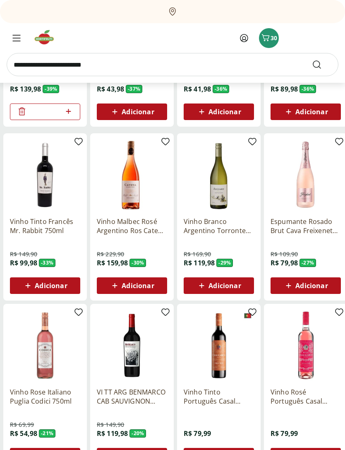
scroll to position [566, 0]
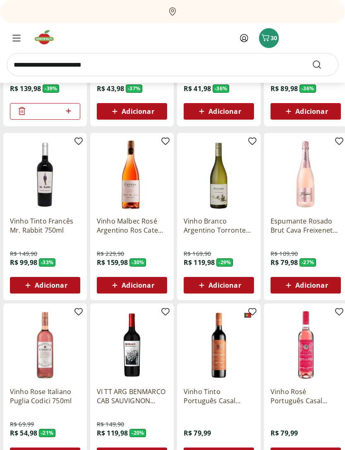
click at [231, 285] on span "Adicionar" at bounding box center [225, 285] width 32 height 7
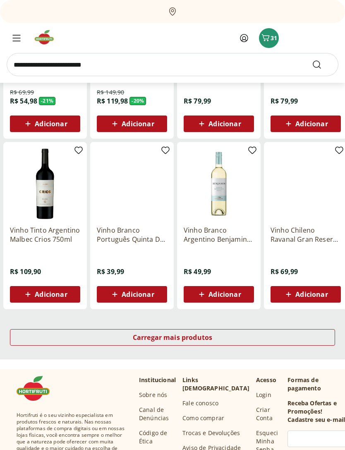
scroll to position [426, 0]
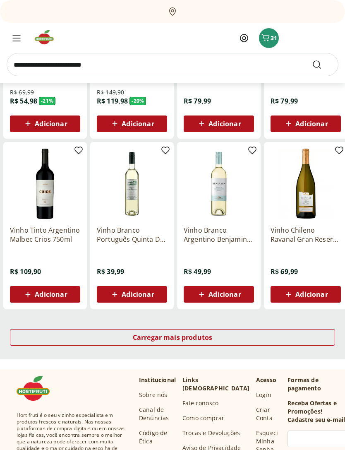
click at [261, 337] on div "Carregar mais produtos" at bounding box center [172, 337] width 325 height 17
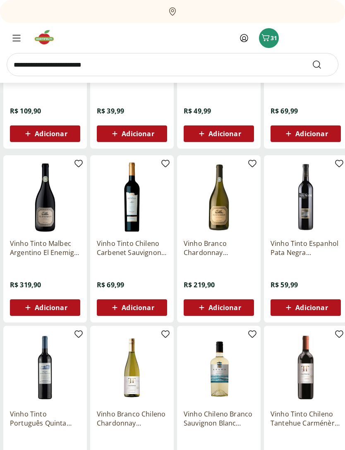
scroll to position [587, 0]
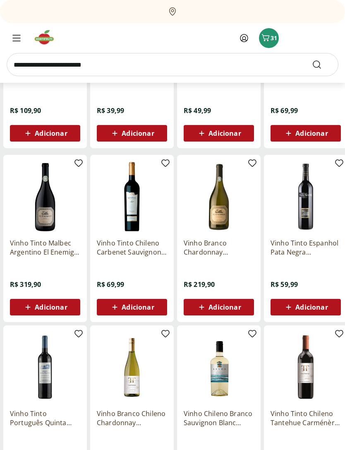
click at [235, 304] on span "Adicionar" at bounding box center [225, 307] width 32 height 7
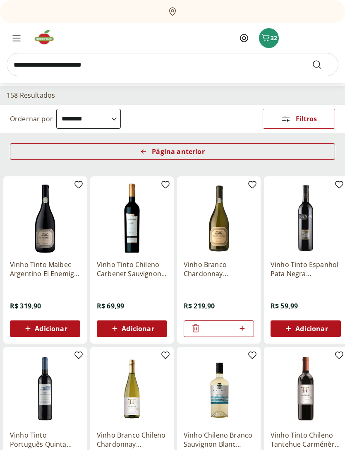
click at [24, 326] on icon at bounding box center [28, 329] width 10 height 10
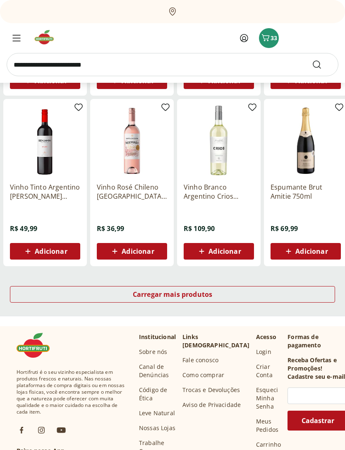
click at [286, 295] on div "Carregar mais produtos" at bounding box center [172, 294] width 325 height 17
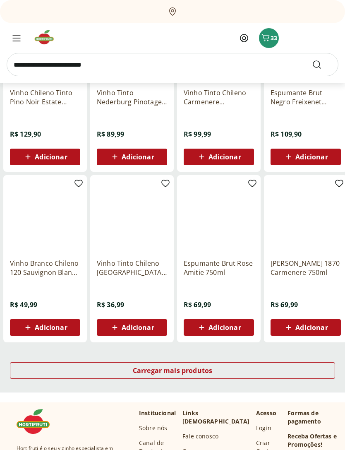
scroll to position [393, 0]
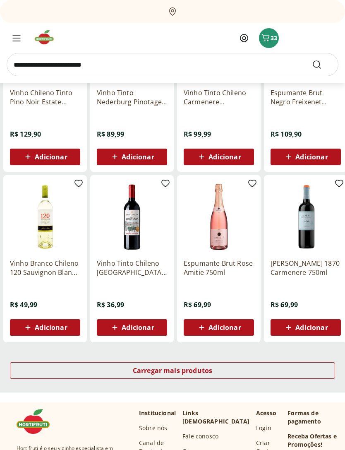
click at [253, 368] on div "Carregar mais produtos" at bounding box center [172, 370] width 325 height 17
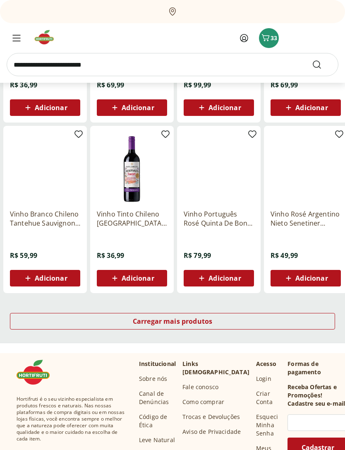
scroll to position [448, 0]
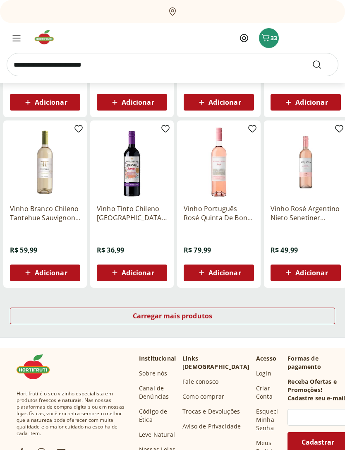
click at [289, 316] on div "Carregar mais produtos" at bounding box center [172, 316] width 325 height 17
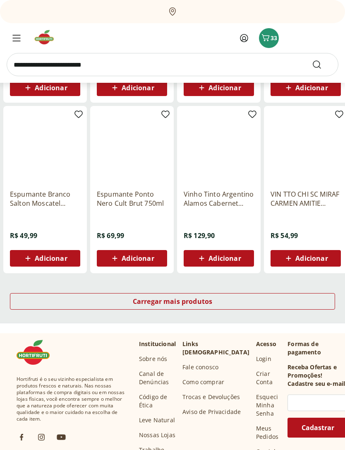
scroll to position [463, 0]
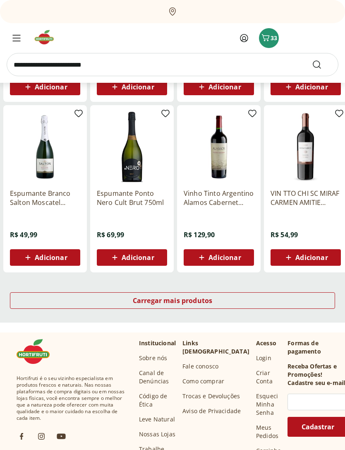
click at [291, 298] on div "Carregar mais produtos" at bounding box center [172, 301] width 325 height 17
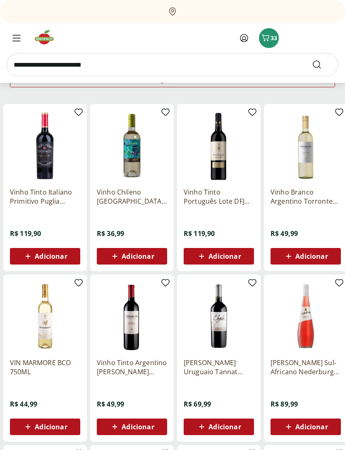
scroll to position [123, 0]
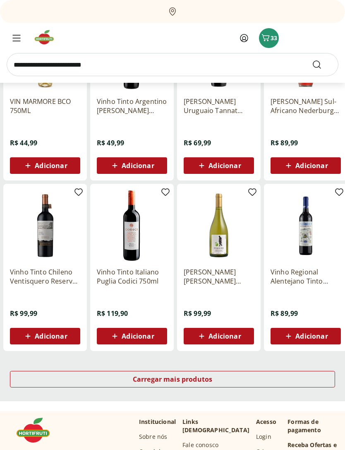
click at [238, 381] on div "Carregar mais produtos" at bounding box center [172, 379] width 325 height 17
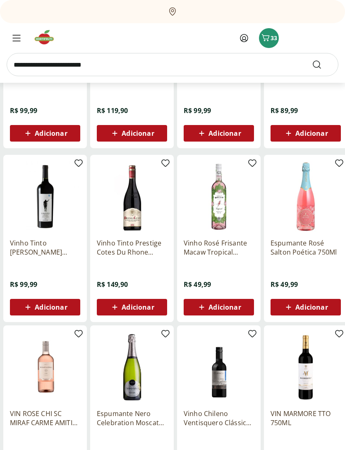
scroll to position [589, 0]
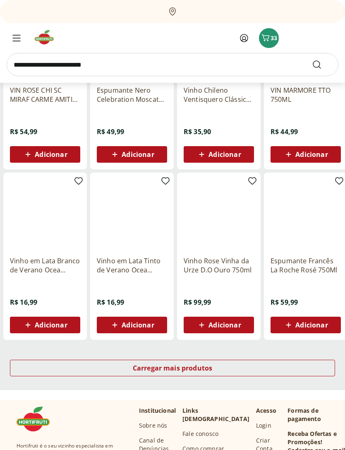
scroll to position [412, 0]
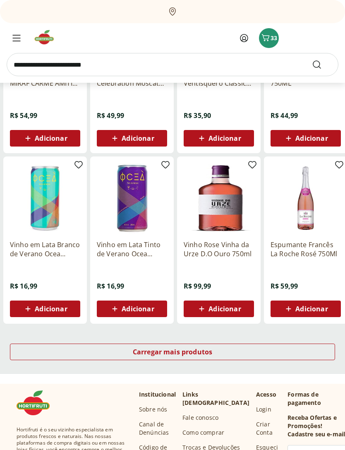
click at [243, 348] on div "Carregar mais produtos" at bounding box center [172, 352] width 325 height 17
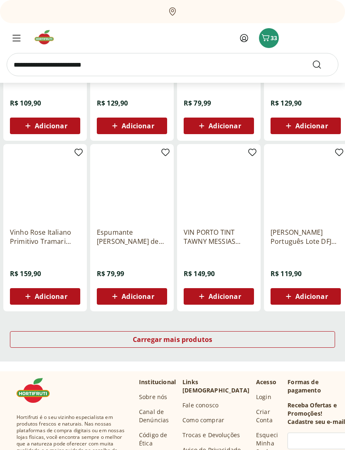
scroll to position [451, 0]
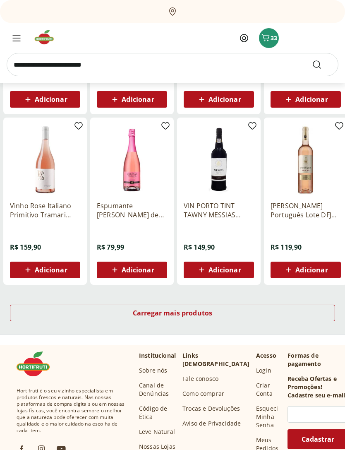
click at [244, 313] on div "Carregar mais produtos" at bounding box center [172, 313] width 325 height 17
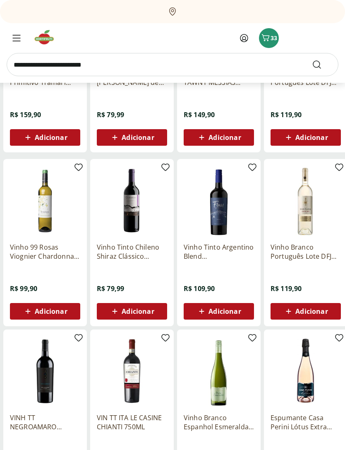
scroll to position [597, 0]
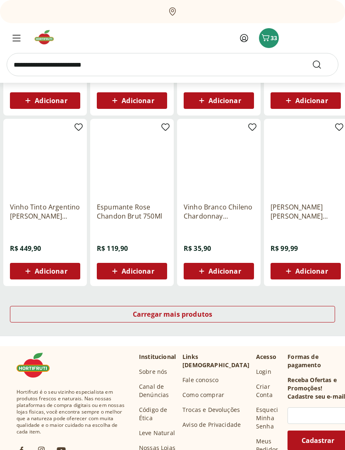
scroll to position [450, 0]
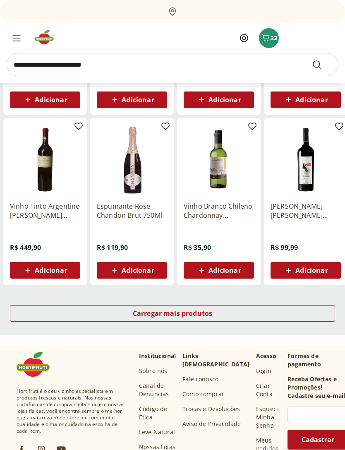
click at [28, 173] on img at bounding box center [45, 160] width 70 height 70
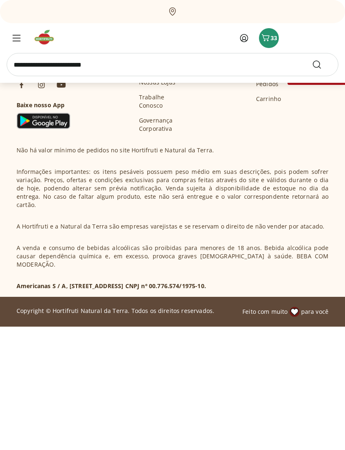
select select "**********"
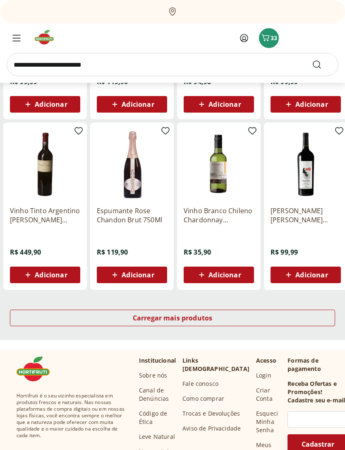
scroll to position [820, 0]
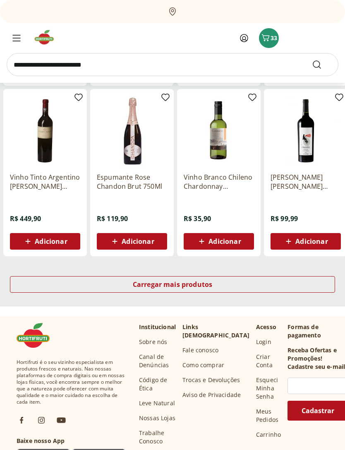
click at [24, 245] on icon at bounding box center [28, 241] width 10 height 10
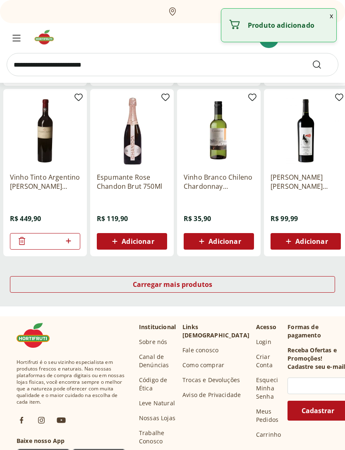
click at [231, 284] on div "Carregar mais produtos" at bounding box center [172, 284] width 325 height 17
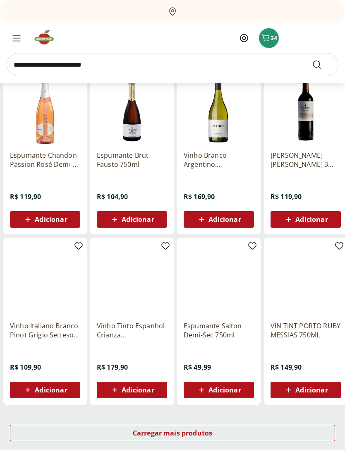
scroll to position [348, 0]
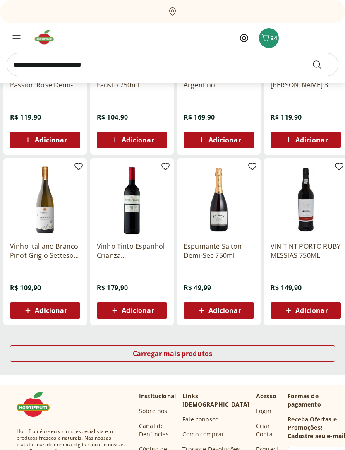
click at [245, 355] on div "Carregar mais produtos" at bounding box center [172, 354] width 325 height 17
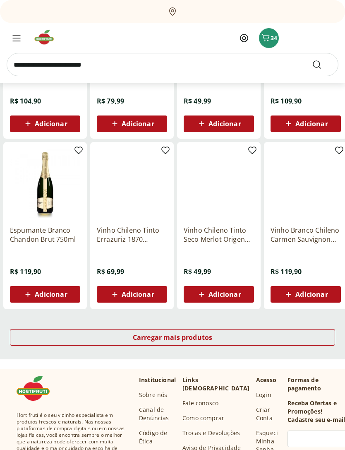
scroll to position [428, 0]
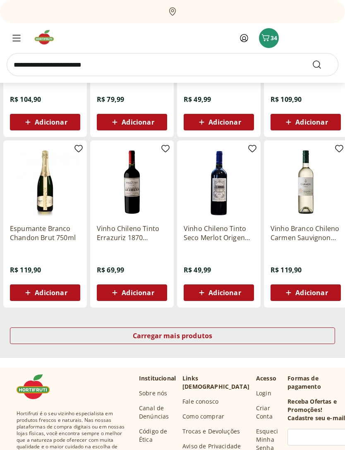
click at [243, 337] on div "Carregar mais produtos" at bounding box center [172, 336] width 325 height 17
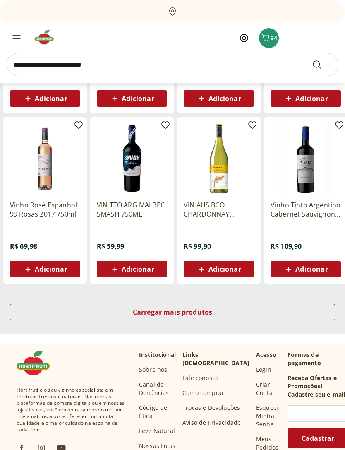
click at [248, 312] on div "Carregar mais produtos" at bounding box center [172, 312] width 325 height 17
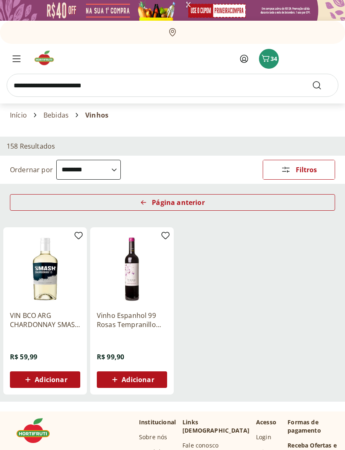
click at [272, 55] on span "34" at bounding box center [274, 59] width 7 height 8
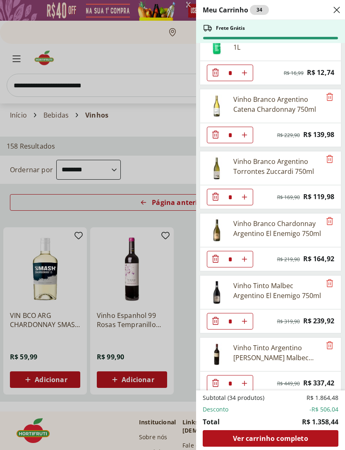
scroll to position [517, 0]
click at [326, 159] on icon "Remove" at bounding box center [330, 159] width 10 height 10
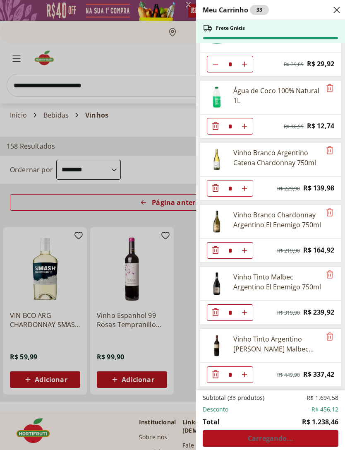
scroll to position [463, 0]
click at [328, 273] on icon "Remove" at bounding box center [330, 274] width 10 height 10
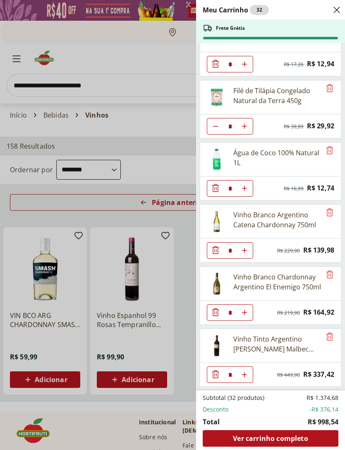
click at [329, 335] on icon "Remove" at bounding box center [330, 337] width 10 height 10
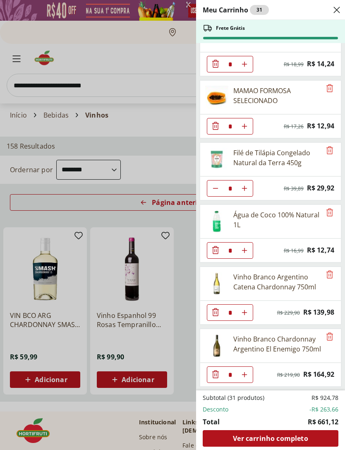
scroll to position [339, 0]
click at [53, 107] on div "Meu Carrinho 31 Frete Grátis Kiwi Gold Unidade ** Original price: R$ 6,75 Price…" at bounding box center [172, 225] width 345 height 450
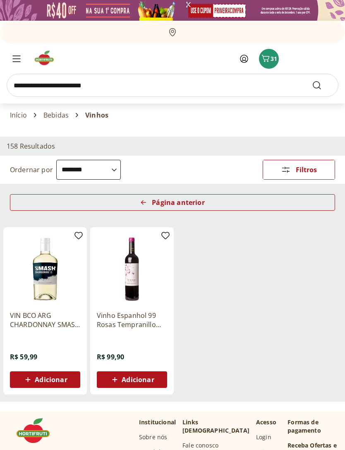
click at [40, 88] on input "search" at bounding box center [173, 85] width 332 height 23
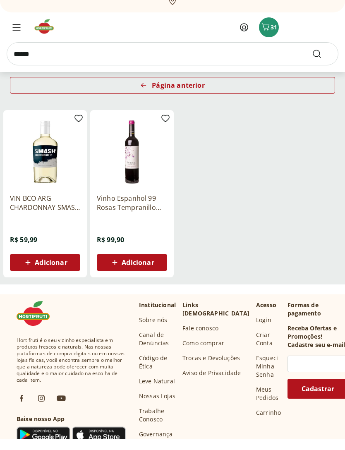
scroll to position [0, 0]
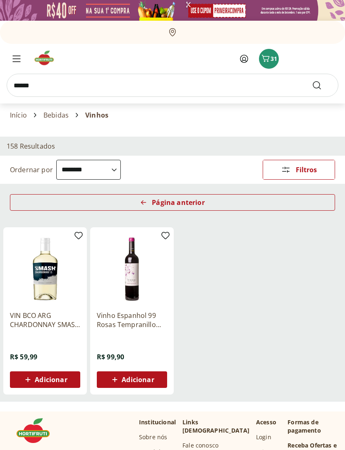
click at [270, 61] on icon "Carrinho" at bounding box center [266, 58] width 10 height 10
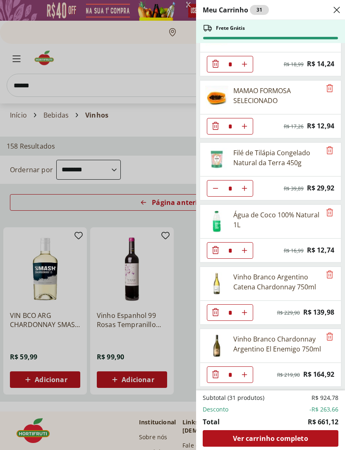
scroll to position [339, 0]
click at [36, 59] on div "Meu Carrinho 31 Frete Grátis Kiwi Gold Unidade ** Original price: R$ 6,75 Price…" at bounding box center [172, 225] width 345 height 450
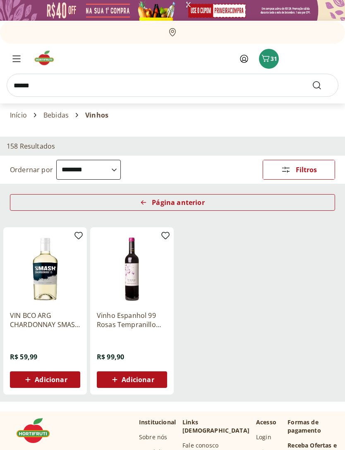
click at [269, 55] on icon "Carrinho" at bounding box center [266, 58] width 10 height 10
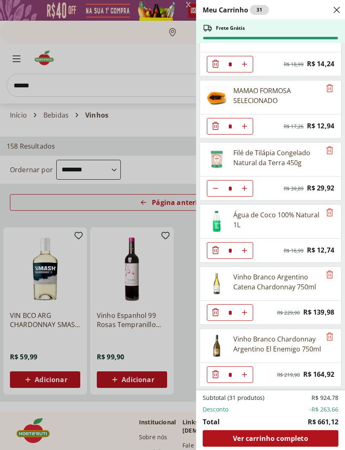
click at [47, 87] on div "Meu Carrinho 31 Frete Grátis Kiwi Gold Unidade ** Original price: R$ 6,75 Price…" at bounding box center [172, 225] width 345 height 450
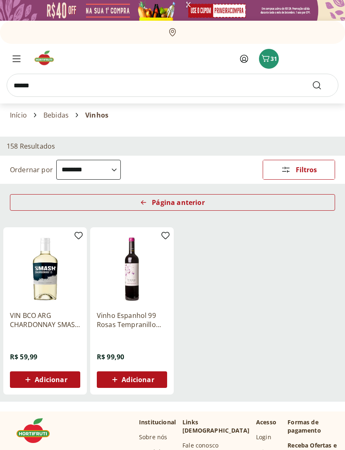
click at [43, 86] on input "******" at bounding box center [173, 85] width 332 height 23
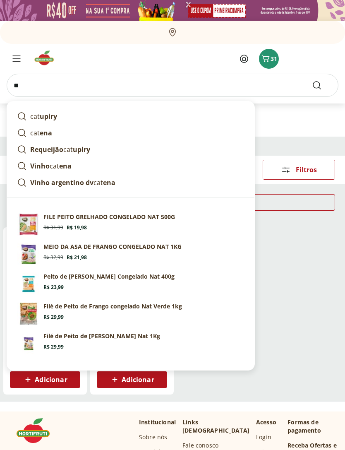
type input "*"
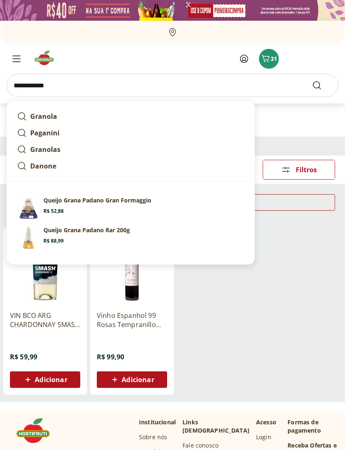
type input "**********"
click at [322, 85] on button "Submit Search" at bounding box center [322, 85] width 20 height 10
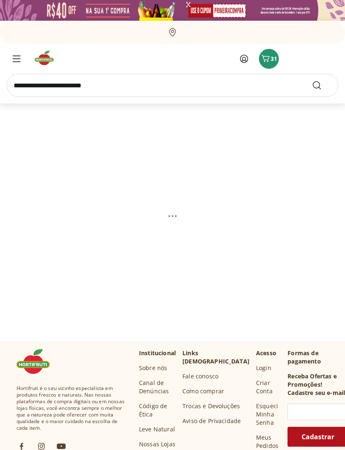
select select "**********"
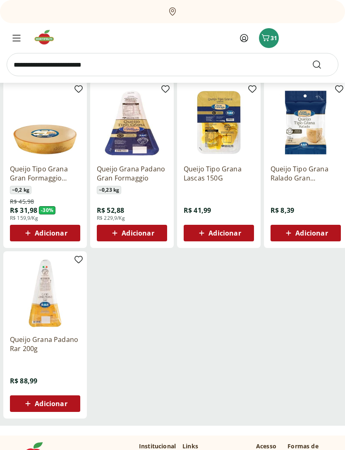
scroll to position [104, 0]
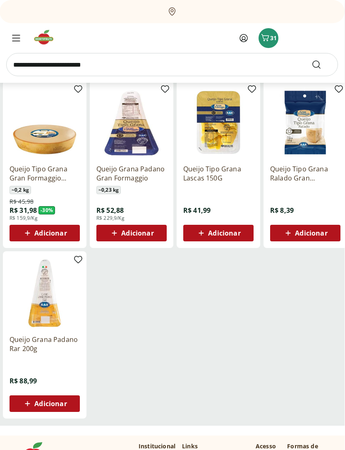
click at [29, 235] on icon at bounding box center [27, 233] width 10 height 10
click at [42, 63] on input "search" at bounding box center [172, 64] width 332 height 23
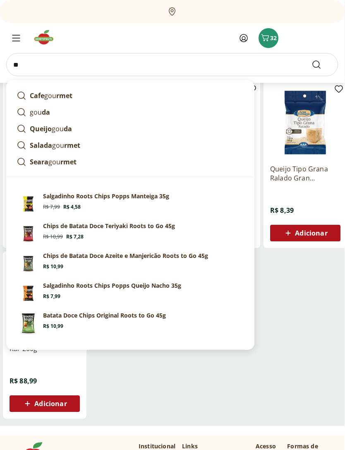
type input "*"
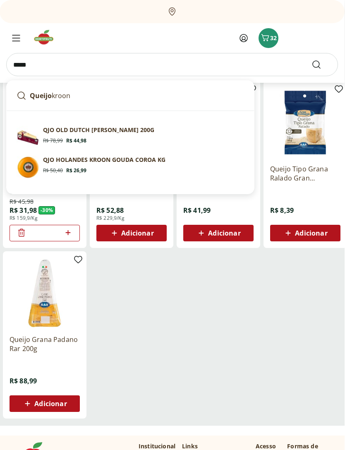
click at [58, 135] on section "QJO OLD DUTCH VINCENT KROON 200G Original price: R$ 78,99 Price: R$ 44,98" at bounding box center [143, 135] width 201 height 18
type input "**********"
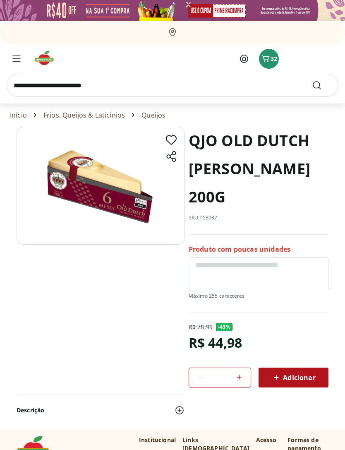
click at [310, 372] on div "Adicionar" at bounding box center [293, 377] width 57 height 15
click at [270, 63] on span "Carrinho" at bounding box center [266, 58] width 10 height 11
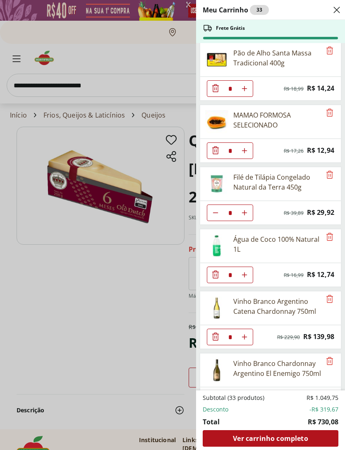
scroll to position [312, 0]
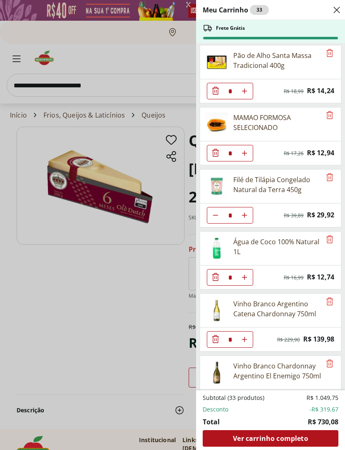
click at [247, 274] on icon "Aumentar Quantidade" at bounding box center [244, 277] width 7 height 7
click at [246, 277] on icon "Aumentar Quantidade" at bounding box center [244, 277] width 7 height 7
type input "*"
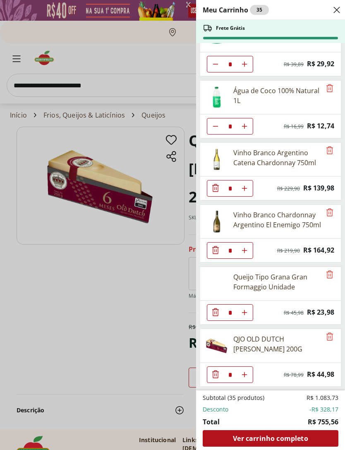
scroll to position [463, 0]
click at [273, 436] on span "Ver carrinho completo" at bounding box center [270, 438] width 75 height 7
